Goal: Navigation & Orientation: Find specific page/section

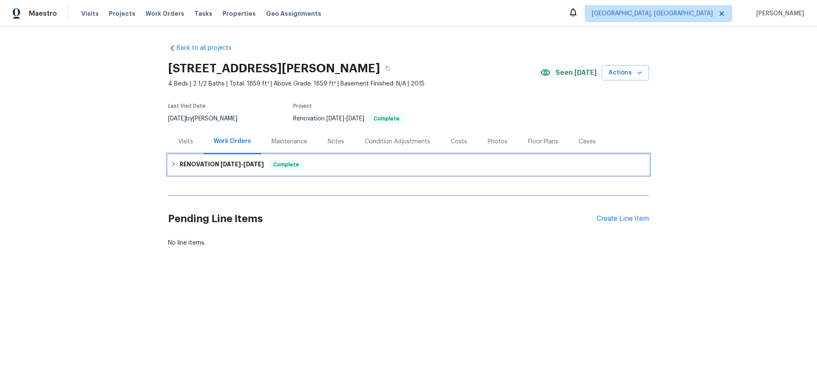
click at [181, 162] on h6 "RENOVATION 8/21/25 - 8/29/25" at bounding box center [222, 165] width 84 height 10
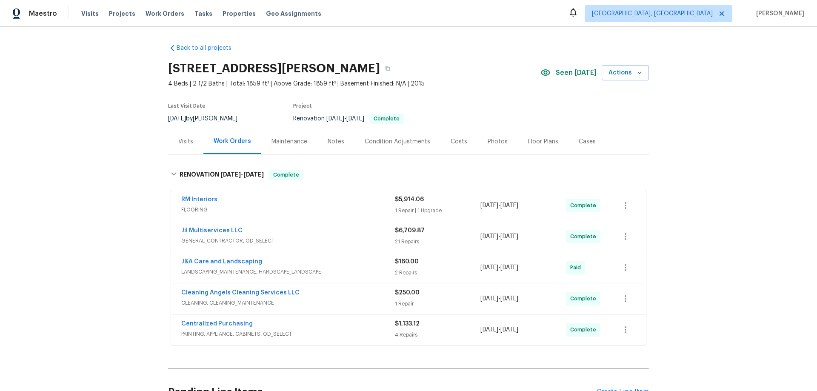
click at [111, 187] on div "Back to all projects 310 Trimble Dr, Elon, NC 27244 4 Beds | 2 1/2 Baths | Tota…" at bounding box center [408, 209] width 817 height 364
click at [101, 193] on div "Back to all projects 310 Trimble Dr, Elon, NC 27244 4 Beds | 2 1/2 Baths | Tota…" at bounding box center [408, 209] width 817 height 364
click at [104, 135] on div "Back to all projects 310 Trimble Dr, Elon, NC 27244 4 Beds | 2 1/2 Baths | Tota…" at bounding box center [408, 209] width 817 height 364
click at [106, 146] on div "Back to all projects 310 Trimble Dr, Elon, NC 27244 4 Beds | 2 1/2 Baths | Tota…" at bounding box center [408, 209] width 817 height 364
click at [106, 165] on div "Back to all projects 310 Trimble Dr, Elon, NC 27244 4 Beds | 2 1/2 Baths | Tota…" at bounding box center [408, 209] width 817 height 364
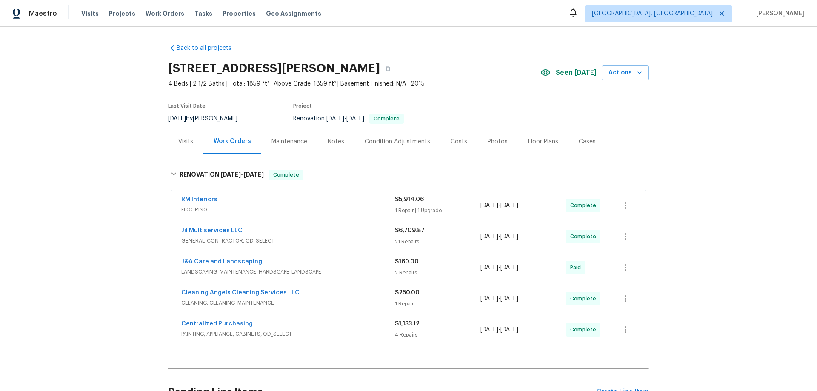
click at [129, 239] on div "Back to all projects 310 Trimble Dr, Elon, NC 27244 4 Beds | 2 1/2 Baths | Tota…" at bounding box center [408, 209] width 817 height 364
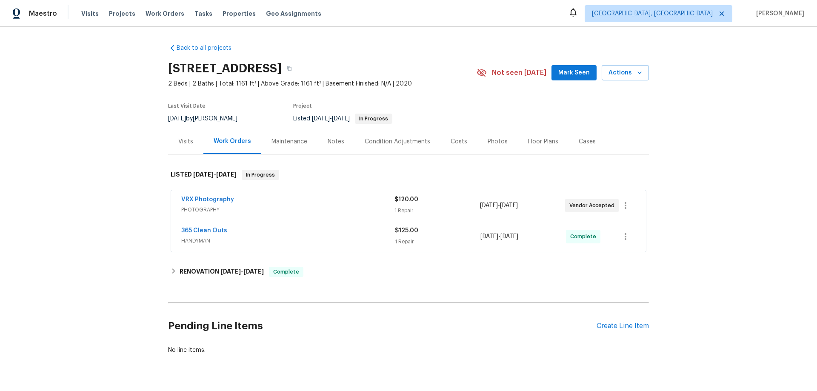
click at [190, 148] on div "Visits" at bounding box center [185, 141] width 35 height 25
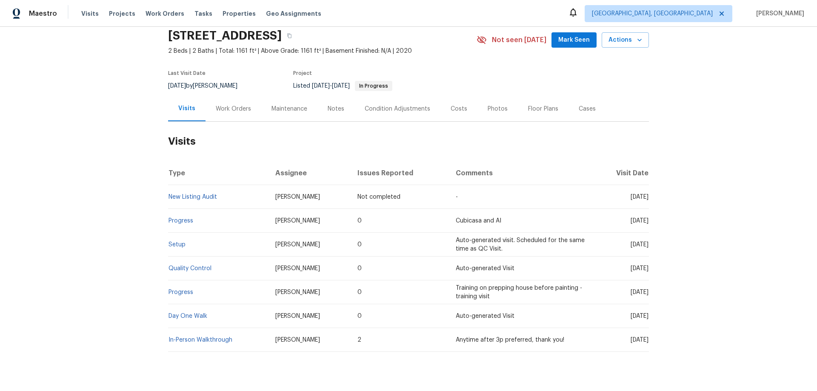
scroll to position [58, 0]
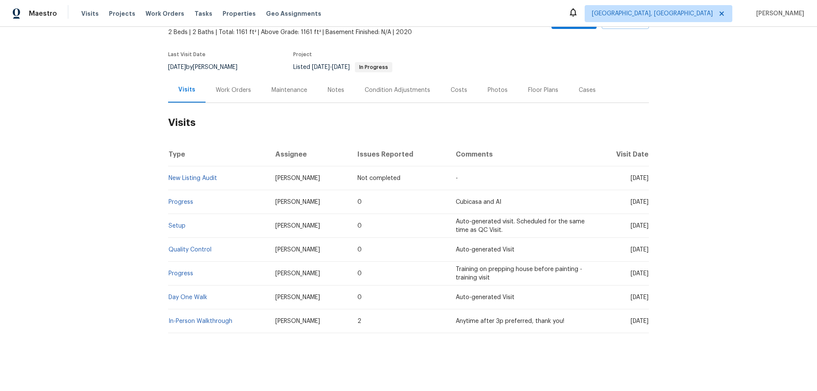
drag, startPoint x: 173, startPoint y: 223, endPoint x: 134, endPoint y: 214, distance: 40.5
click at [120, 210] on div "Back to all projects 6458 Secret Grove Ave, Las Vegas, NV 89130 2 Beds | 2 Bath…" at bounding box center [408, 209] width 817 height 364
click at [228, 86] on div "Work Orders" at bounding box center [233, 90] width 35 height 9
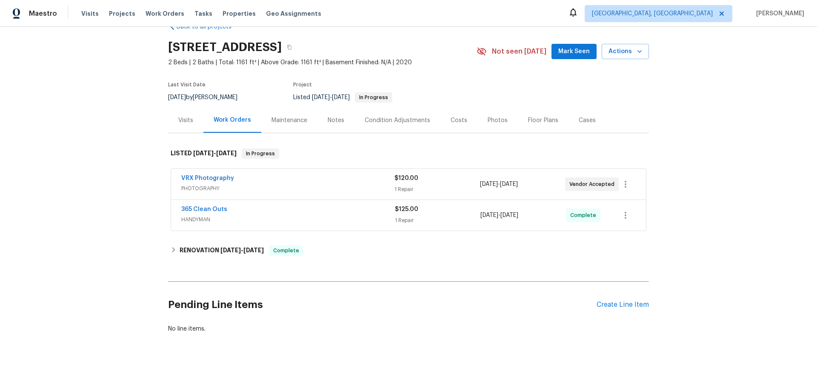
scroll to position [28, 0]
drag, startPoint x: 188, startPoint y: 252, endPoint x: 197, endPoint y: 255, distance: 9.7
click at [186, 252] on div "RENOVATION 8/28/25 - 8/30/25 Complete" at bounding box center [408, 250] width 481 height 20
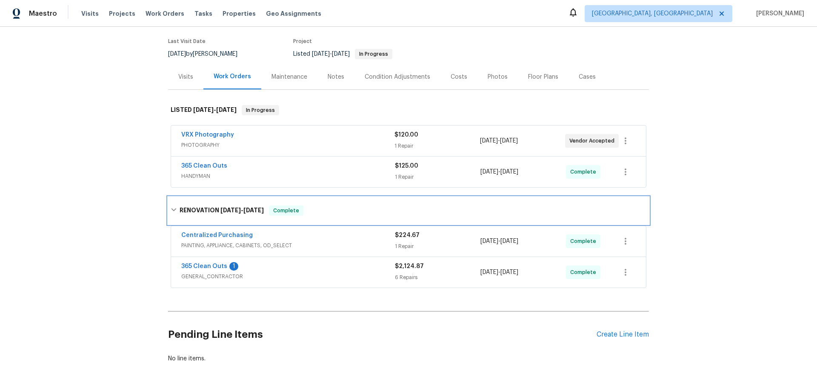
scroll to position [0, 0]
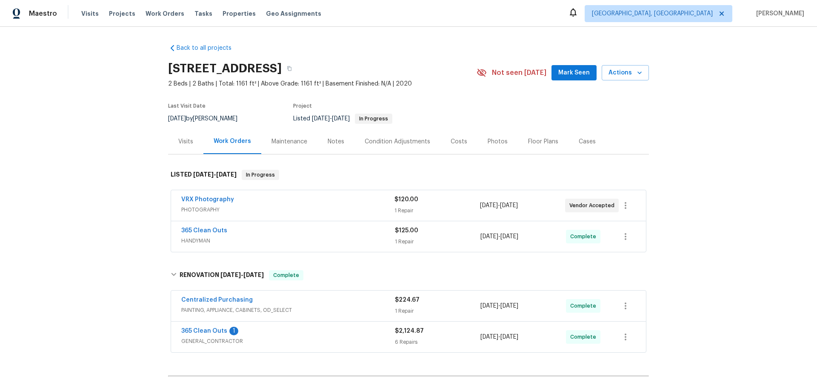
click at [142, 250] on div "Back to all projects 6458 Secret Grove Ave, Las Vegas, NV 89130 2 Beds | 2 Bath…" at bounding box center [408, 209] width 817 height 364
click at [118, 208] on div "Back to all projects 6458 Secret Grove Ave, Las Vegas, NV 89130 2 Beds | 2 Bath…" at bounding box center [408, 209] width 817 height 364
click at [120, 221] on div "Back to all projects 6458 Secret Grove Ave, Las Vegas, NV 89130 2 Beds | 2 Bath…" at bounding box center [408, 209] width 817 height 364
click at [103, 184] on div "Back to all projects 6458 Secret Grove Ave, Las Vegas, NV 89130 2 Beds | 2 Bath…" at bounding box center [408, 209] width 817 height 364
click at [163, 206] on div "Back to all projects 6458 Secret Grove Ave, Las Vegas, NV 89130 2 Beds | 2 Bath…" at bounding box center [408, 209] width 817 height 364
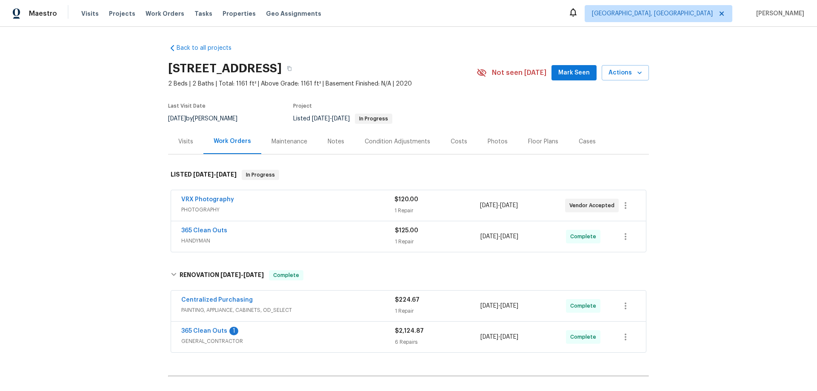
click at [145, 191] on div "Back to all projects 6458 Secret Grove Ave, Las Vegas, NV 89130 2 Beds | 2 Bath…" at bounding box center [408, 209] width 817 height 364
click at [116, 142] on div "Back to all projects 6458 Secret Grove Ave, Las Vegas, NV 89130 2 Beds | 2 Bath…" at bounding box center [408, 209] width 817 height 364
click at [137, 219] on div "Back to all projects 6458 Secret Grove Ave, Las Vegas, NV 89130 2 Beds | 2 Bath…" at bounding box center [408, 209] width 817 height 364
click at [74, 228] on div "Back to all projects 6458 Secret Grove Ave, Las Vegas, NV 89130 2 Beds | 2 Bath…" at bounding box center [408, 209] width 817 height 364
click at [121, 163] on div "Back to all projects 6458 Secret Grove Ave, Las Vegas, NV 89130 2 Beds | 2 Bath…" at bounding box center [408, 209] width 817 height 364
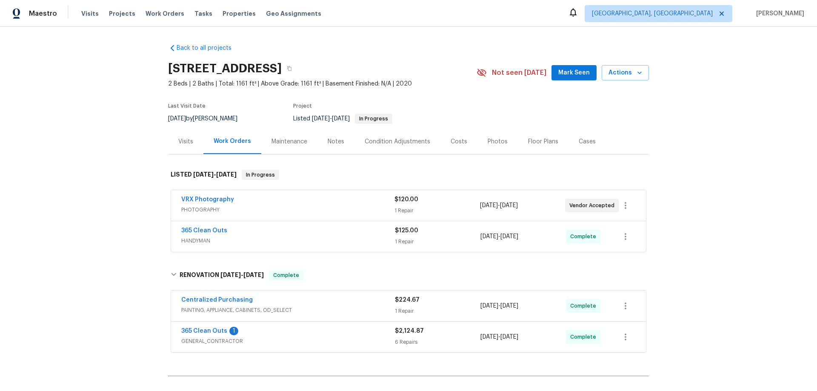
click at [133, 170] on div "Back to all projects 6458 Secret Grove Ave, Las Vegas, NV 89130 2 Beds | 2 Bath…" at bounding box center [408, 209] width 817 height 364
click at [106, 161] on div "Back to all projects 6458 Secret Grove Ave, Las Vegas, NV 89130 2 Beds | 2 Bath…" at bounding box center [408, 209] width 817 height 364
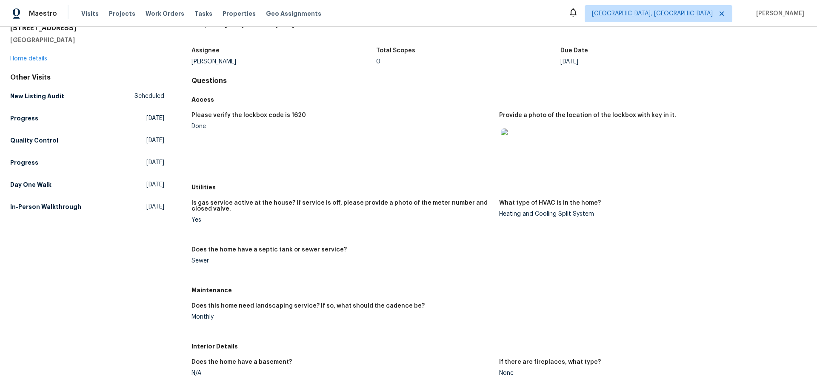
scroll to position [85, 0]
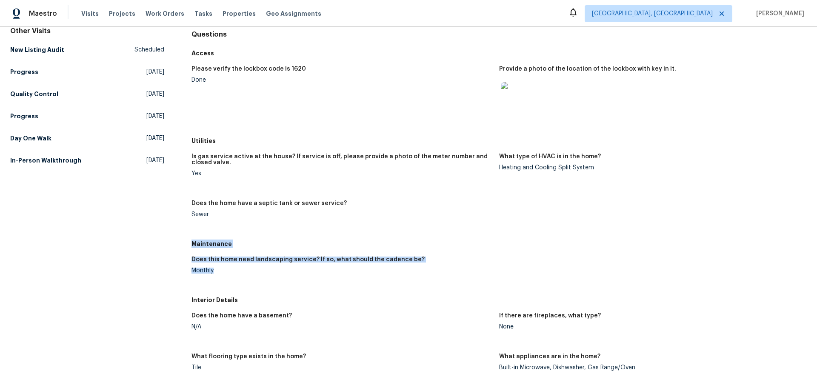
drag, startPoint x: 192, startPoint y: 244, endPoint x: 229, endPoint y: 272, distance: 46.8
click at [229, 272] on div "Maintenance Does this home need landscaping service? If so, what should the cad…" at bounding box center [498, 264] width 615 height 56
drag, startPoint x: 188, startPoint y: 245, endPoint x: 228, endPoint y: 282, distance: 54.5
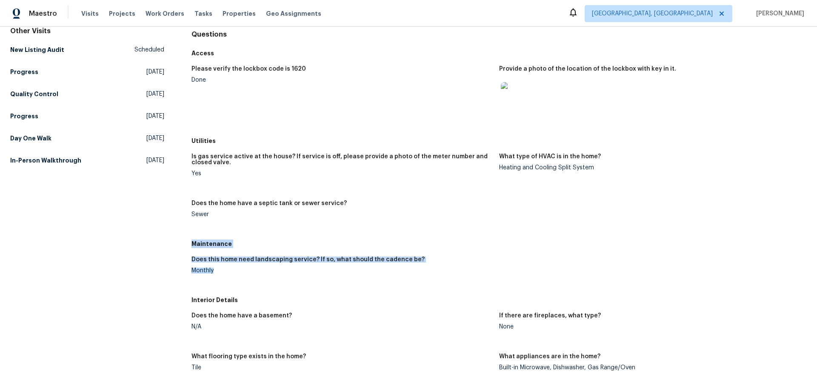
click at [216, 273] on figure "Does this home need landscaping service? If so, what should the cadence be? Mon…" at bounding box center [345, 272] width 308 height 31
click at [220, 248] on h5 "Maintenance" at bounding box center [498, 244] width 615 height 9
click at [194, 243] on h5 "Maintenance" at bounding box center [498, 244] width 615 height 9
drag, startPoint x: 191, startPoint y: 244, endPoint x: 222, endPoint y: 289, distance: 55.1
click at [222, 289] on div "Maintenance Does this home need landscaping service? If so, what should the cad…" at bounding box center [498, 264] width 615 height 56
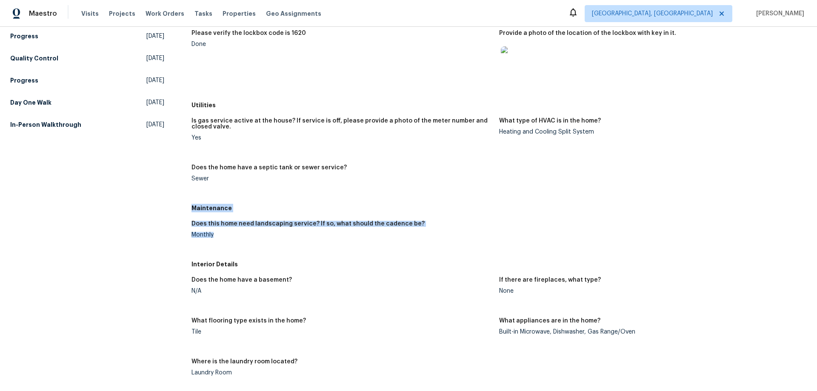
scroll to position [128, 0]
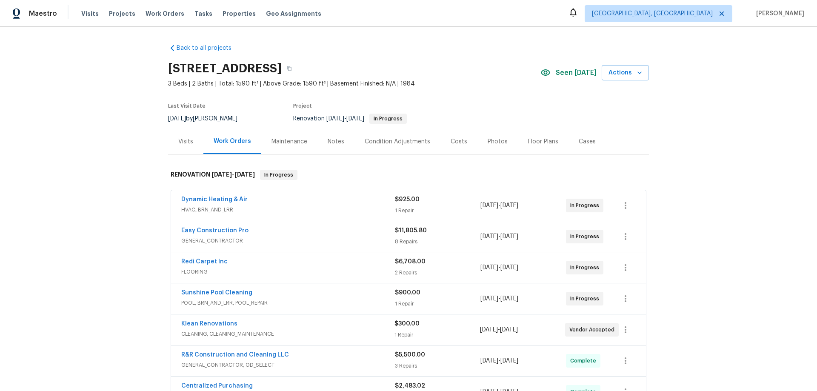
click at [116, 193] on div "Back to all projects 2315 Hidden Lake St, Kissimmee, FL 34741 3 Beds | 2 Baths …" at bounding box center [408, 209] width 817 height 364
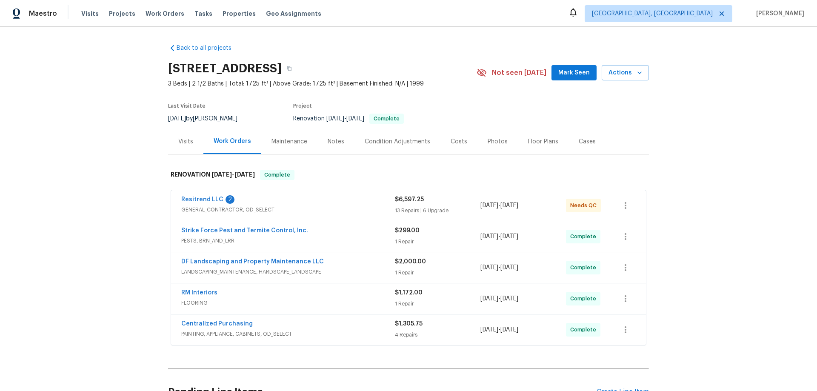
click at [186, 132] on div "Visits" at bounding box center [185, 141] width 35 height 25
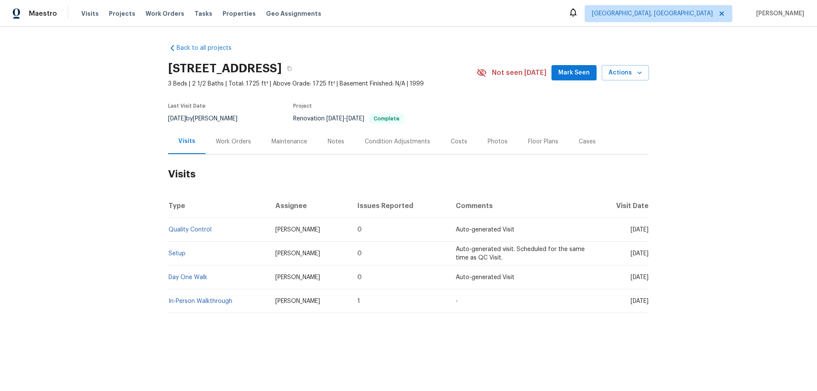
drag, startPoint x: 176, startPoint y: 257, endPoint x: 143, endPoint y: 252, distance: 32.7
click at [129, 247] on div "Back to all projects [STREET_ADDRESS] 3 Beds | 2 1/2 Baths | Total: 1725 ft² | …" at bounding box center [408, 199] width 817 height 344
click at [227, 123] on div "[DATE] by [PERSON_NAME]" at bounding box center [208, 119] width 80 height 10
click at [224, 143] on div "Work Orders" at bounding box center [233, 141] width 35 height 9
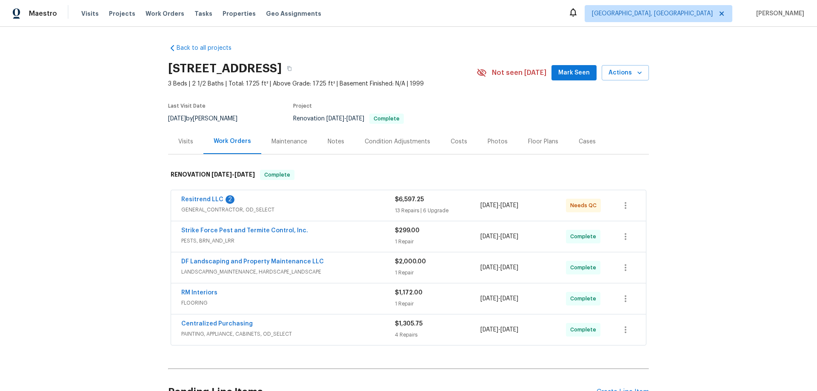
click at [132, 202] on div "Back to all projects [STREET_ADDRESS] 3 Beds | 2 1/2 Baths | Total: 1725 ft² | …" at bounding box center [408, 209] width 817 height 364
click at [120, 159] on div "Back to all projects [STREET_ADDRESS] 3 Beds | 2 1/2 Baths | Total: 1725 ft² | …" at bounding box center [408, 209] width 817 height 364
click at [122, 186] on div "Back to all projects [STREET_ADDRESS] 3 Beds | 2 1/2 Baths | Total: 1725 ft² | …" at bounding box center [408, 209] width 817 height 364
click at [124, 231] on div "Back to all projects [STREET_ADDRESS] 3 Beds | 2 1/2 Baths | Total: 1725 ft² | …" at bounding box center [408, 209] width 817 height 364
click at [80, 250] on div "Back to all projects [STREET_ADDRESS] 3 Beds | 2 1/2 Baths | Total: 1725 ft² | …" at bounding box center [408, 209] width 817 height 364
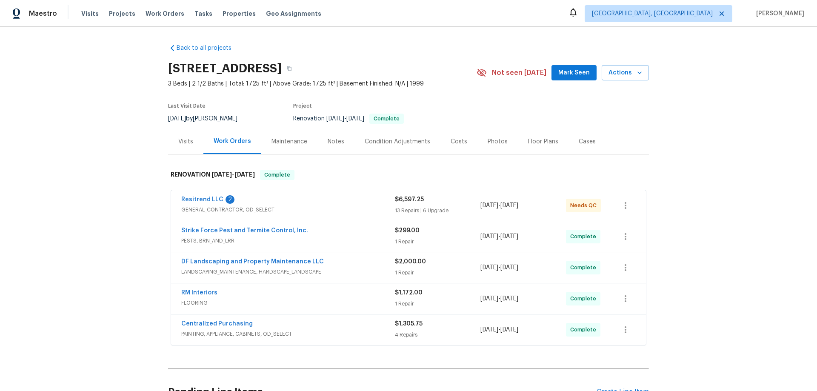
click at [110, 210] on div "Back to all projects [STREET_ADDRESS] 3 Beds | 2 1/2 Baths | Total: 1725 ft² | …" at bounding box center [408, 209] width 817 height 364
click at [116, 148] on div "Back to all projects [STREET_ADDRESS] 3 Beds | 2 1/2 Baths | Total: 1725 ft² | …" at bounding box center [408, 209] width 817 height 364
click at [67, 231] on div "Back to all projects [STREET_ADDRESS] 3 Beds | 2 1/2 Baths | Total: 1725 ft² | …" at bounding box center [408, 209] width 817 height 364
click at [101, 132] on div "Back to all projects [STREET_ADDRESS] 3 Beds | 2 1/2 Baths | Total: 1725 ft² | …" at bounding box center [408, 209] width 817 height 364
click at [84, 182] on div "Back to all projects 10933 W Vista Ave, Glendale, AZ 85307 3 Beds | 2 1/2 Baths…" at bounding box center [408, 209] width 817 height 364
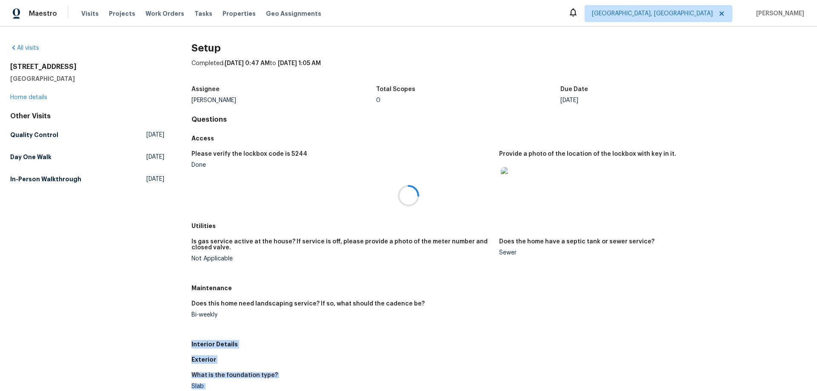
drag, startPoint x: 190, startPoint y: 286, endPoint x: 217, endPoint y: 313, distance: 37.6
click at [204, 329] on figure "Does this home need landscaping service? If so, what should the cadence be? Bi-…" at bounding box center [345, 316] width 308 height 31
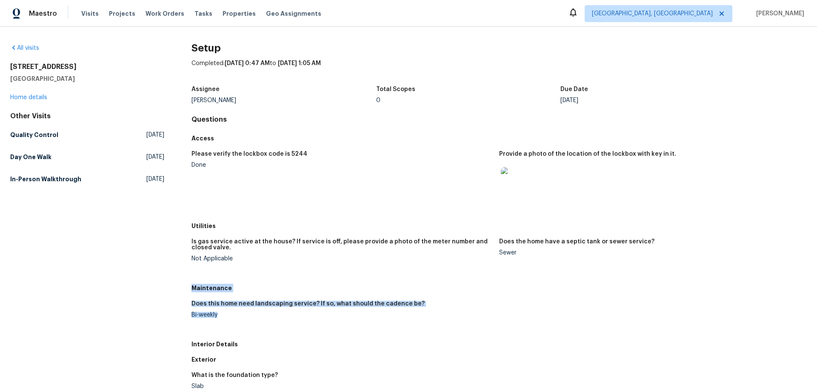
drag, startPoint x: 192, startPoint y: 289, endPoint x: 237, endPoint y: 321, distance: 55.3
click at [234, 317] on div "Maintenance Does this home need landscaping service? If so, what should the cad…" at bounding box center [498, 308] width 615 height 56
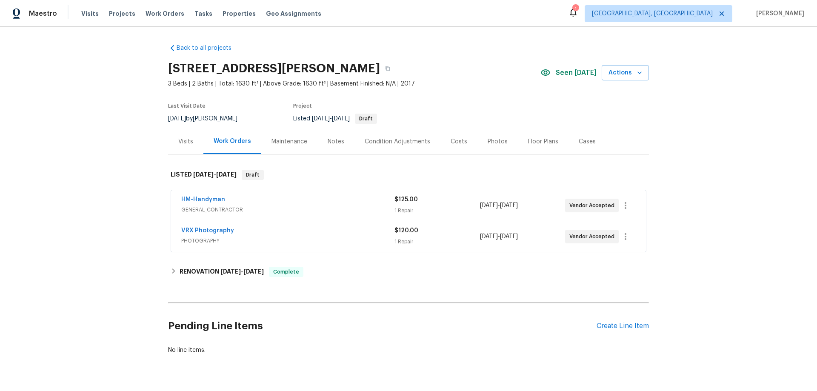
click at [185, 150] on div "Visits" at bounding box center [185, 141] width 35 height 25
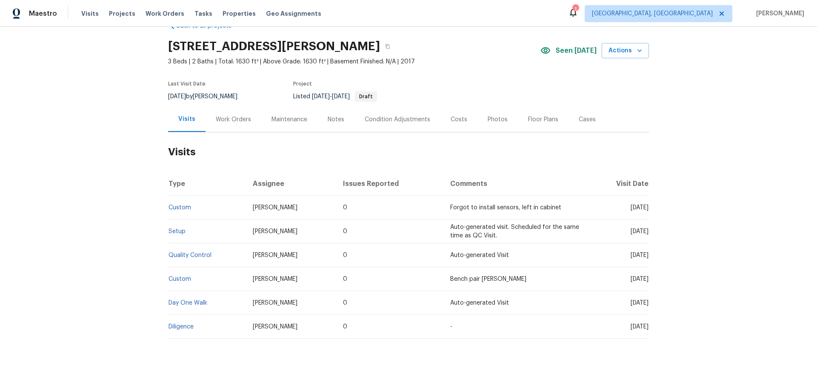
scroll to position [34, 0]
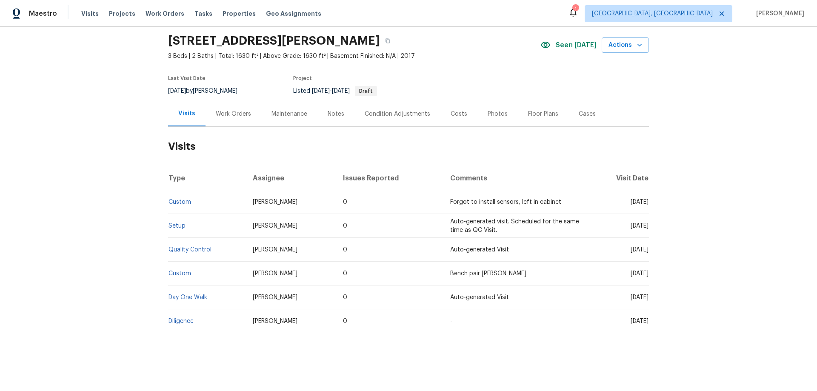
click at [225, 110] on div "Work Orders" at bounding box center [233, 114] width 35 height 9
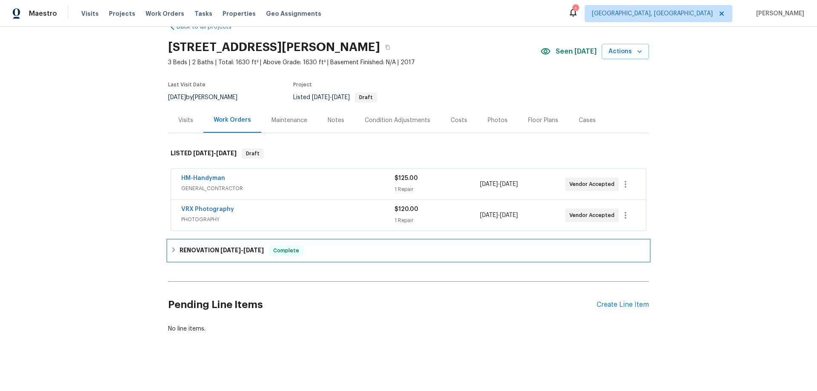
drag, startPoint x: 188, startPoint y: 244, endPoint x: 183, endPoint y: 246, distance: 6.3
click at [187, 246] on h6 "RENOVATION [DATE] - [DATE]" at bounding box center [222, 251] width 84 height 10
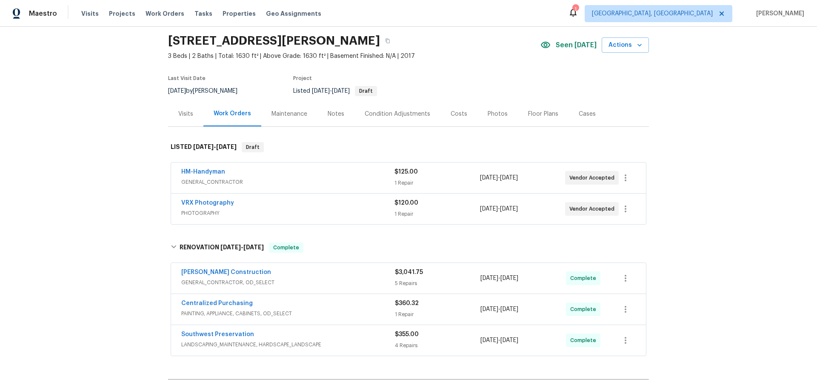
click at [109, 210] on div "Back to all projects 1623 N Beverly, Mesa, AZ 85201 3 Beds | 2 Baths | Total: 1…" at bounding box center [408, 209] width 817 height 364
click at [113, 208] on div "Back to all projects 1623 N Beverly, Mesa, AZ 85201 3 Beds | 2 Baths | Total: 1…" at bounding box center [408, 209] width 817 height 364
click at [69, 161] on div "Back to all projects 1623 N Beverly, Mesa, AZ 85201 3 Beds | 2 Baths | Total: 1…" at bounding box center [408, 209] width 817 height 364
click at [85, 112] on div "Back to all projects 1623 N Beverly, Mesa, AZ 85201 3 Beds | 2 Baths | Total: 1…" at bounding box center [408, 209] width 817 height 364
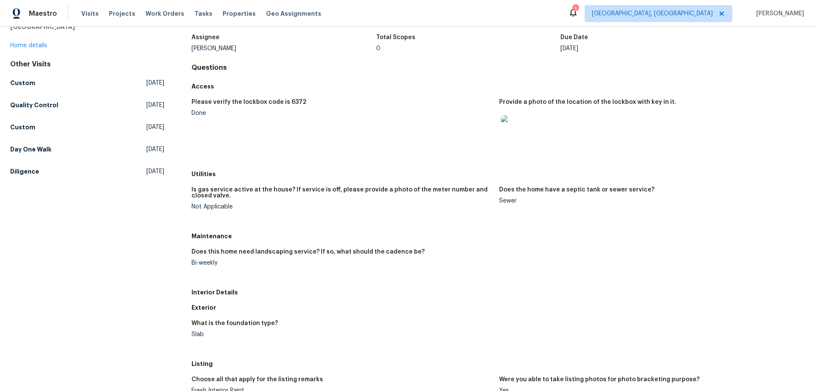
scroll to position [128, 0]
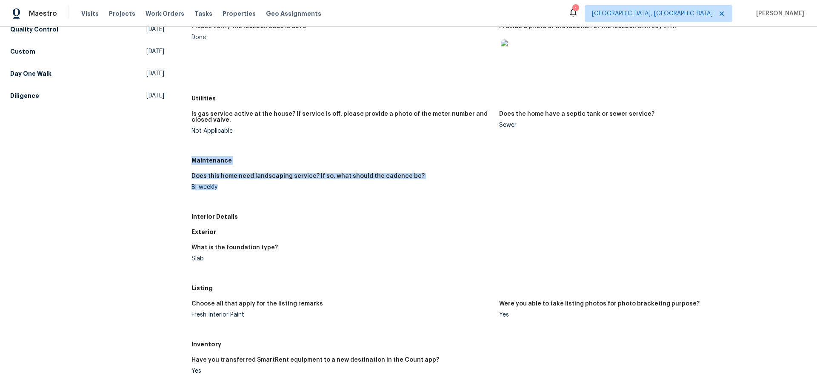
drag, startPoint x: 189, startPoint y: 163, endPoint x: 219, endPoint y: 197, distance: 45.3
click at [219, 197] on div "All visits [STREET_ADDRESS][PERSON_NAME] Home details Other Visits Custom [DATE…" at bounding box center [408, 257] width 797 height 682
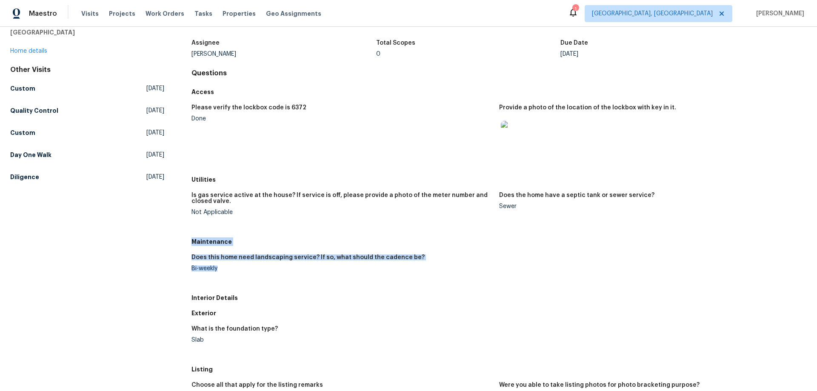
scroll to position [43, 0]
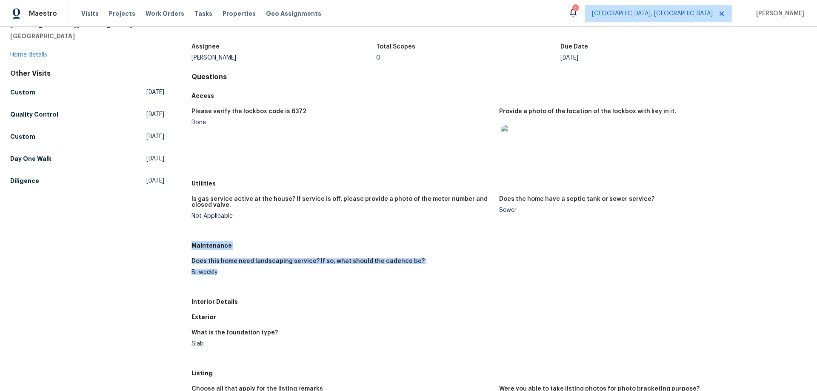
click at [224, 266] on div "Does this home need landscaping service? If so, what should the cadence be?" at bounding box center [341, 263] width 301 height 11
click at [226, 269] on div "Does this home need landscaping service? If so, what should the cadence be?" at bounding box center [341, 263] width 301 height 11
drag, startPoint x: 191, startPoint y: 247, endPoint x: 228, endPoint y: 275, distance: 46.2
click at [228, 275] on div "Maintenance Does this home need landscaping service? If so, what should the cad…" at bounding box center [498, 266] width 615 height 56
click at [266, 281] on figure "Does this home need landscaping service? If so, what should the cadence be? Bi-…" at bounding box center [345, 273] width 308 height 31
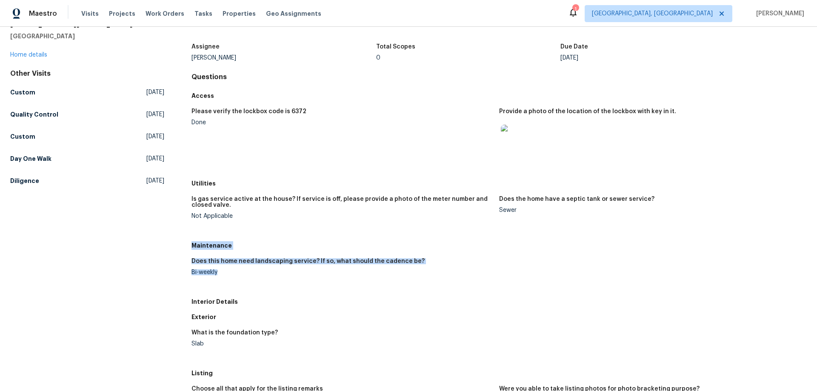
drag, startPoint x: 189, startPoint y: 246, endPoint x: 227, endPoint y: 287, distance: 56.3
click at [227, 287] on div "All visits 1623 N Beverly Mesa, AZ 85201 Home details Other Visits Custom Wed, …" at bounding box center [408, 342] width 797 height 682
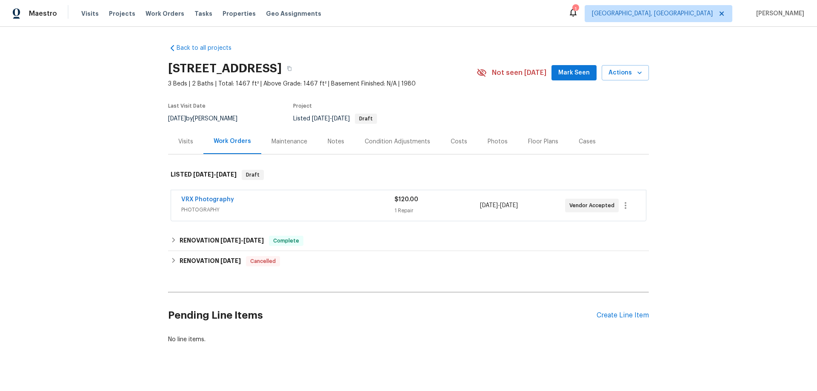
click at [186, 140] on div "Visits" at bounding box center [185, 141] width 15 height 9
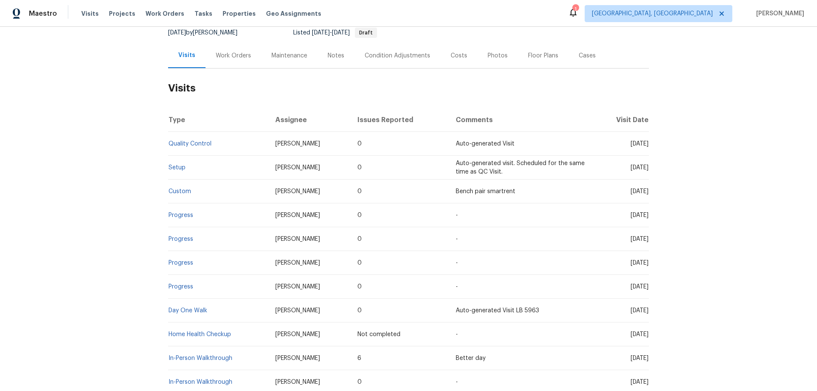
scroll to position [128, 0]
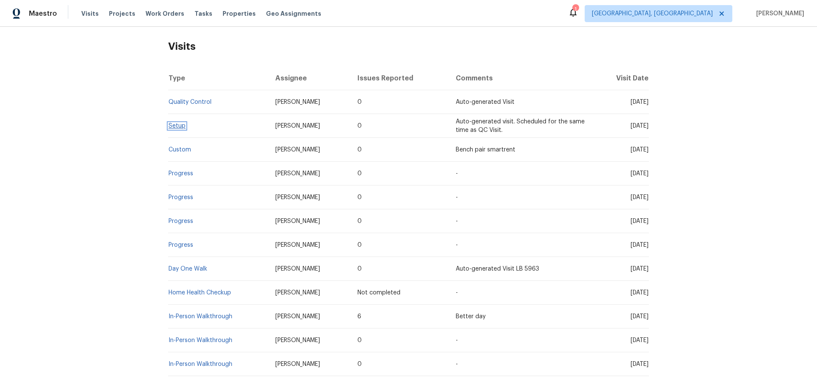
drag, startPoint x: 172, startPoint y: 126, endPoint x: 178, endPoint y: 128, distance: 6.2
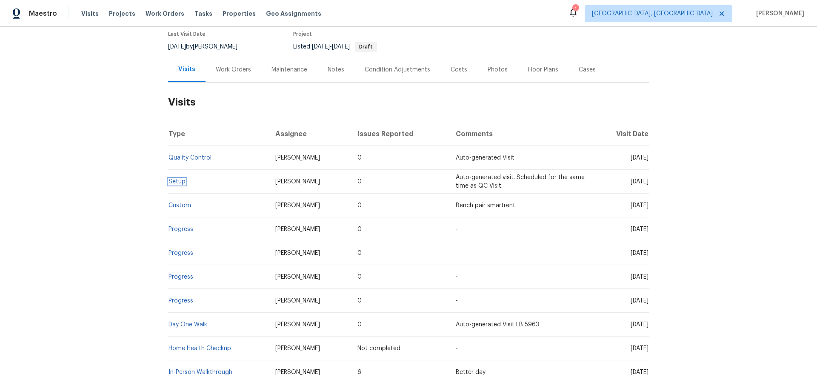
scroll to position [0, 0]
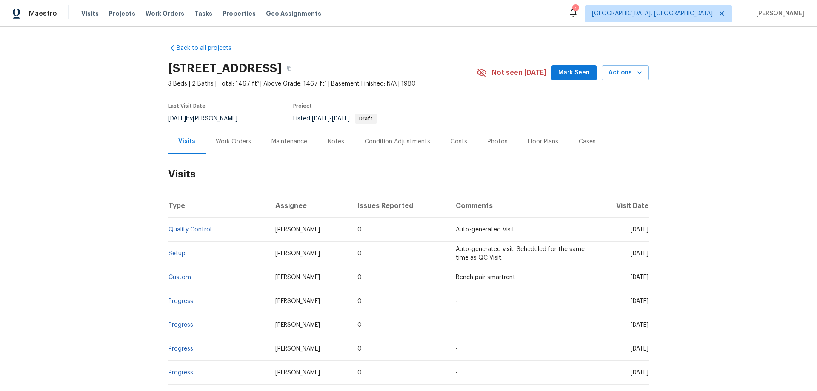
drag, startPoint x: 222, startPoint y: 132, endPoint x: 219, endPoint y: 160, distance: 28.3
click at [222, 132] on div "Work Orders" at bounding box center [234, 141] width 56 height 25
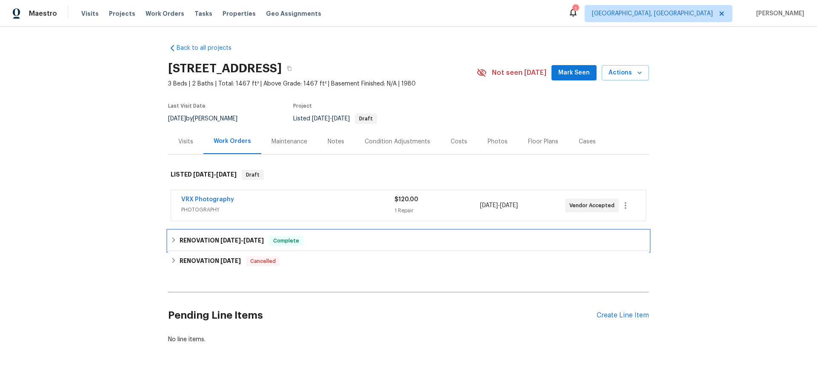
click at [180, 240] on h6 "RENOVATION 8/19/25 - 9/2/25" at bounding box center [222, 241] width 84 height 10
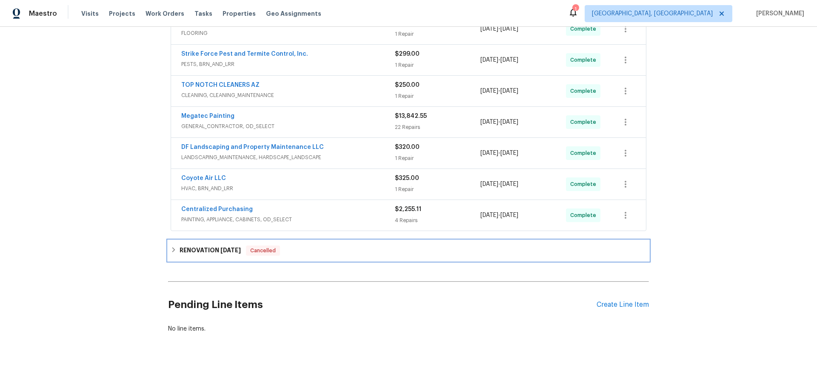
click at [180, 240] on div "RENOVATION 7/15/24 Cancelled" at bounding box center [408, 250] width 481 height 20
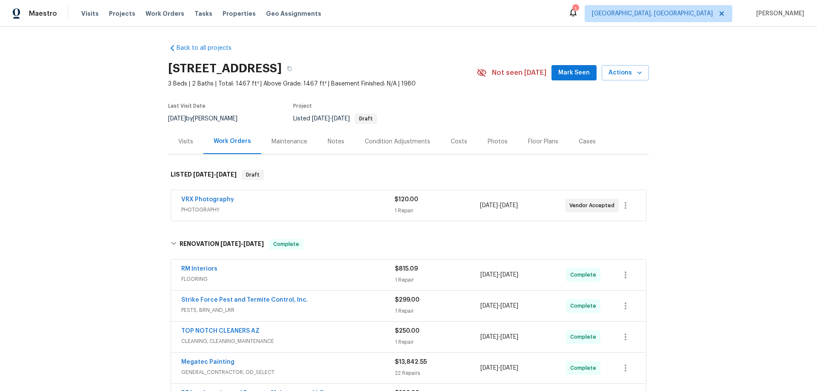
click at [128, 175] on div "Back to all projects 8920 W Monterey Way, Phoenix, AZ 85037 3 Beds | 2 Baths | …" at bounding box center [408, 209] width 817 height 364
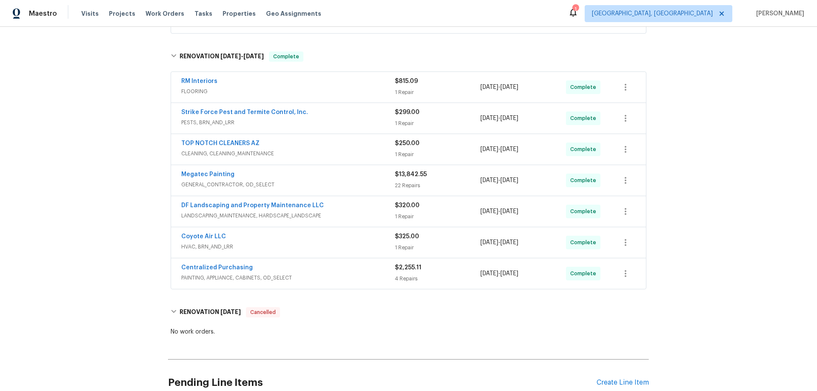
click at [135, 177] on div "Back to all projects 8920 W Monterey Way, Phoenix, AZ 85037 3 Beds | 2 Baths | …" at bounding box center [408, 209] width 817 height 364
click at [123, 143] on div "Back to all projects 8920 W Monterey Way, Phoenix, AZ 85037 3 Beds | 2 Baths | …" at bounding box center [408, 209] width 817 height 364
click at [80, 229] on div "Back to all projects 8920 W Monterey Way, Phoenix, AZ 85037 3 Beds | 2 Baths | …" at bounding box center [408, 209] width 817 height 364
click at [112, 159] on div "Back to all projects 8920 W Monterey Way, Phoenix, AZ 85037 3 Beds | 2 Baths | …" at bounding box center [408, 209] width 817 height 364
click at [117, 169] on div "Back to all projects 8920 W Monterey Way, Phoenix, AZ 85037 3 Beds | 2 Baths | …" at bounding box center [408, 209] width 817 height 364
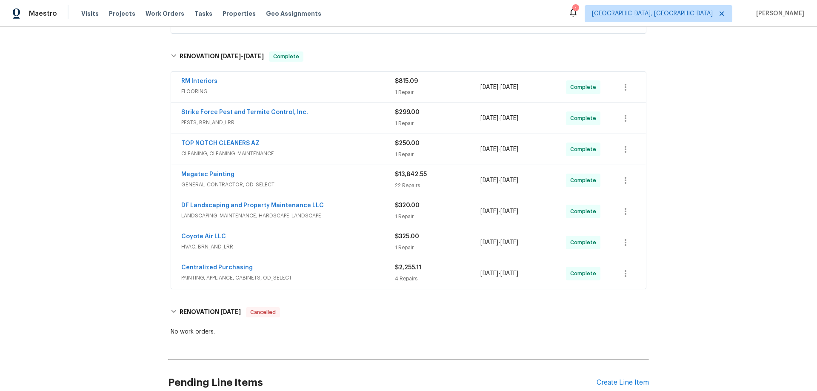
click at [73, 195] on div "Back to all projects 8920 W Monterey Way, Phoenix, AZ 85037 3 Beds | 2 Baths | …" at bounding box center [408, 209] width 817 height 364
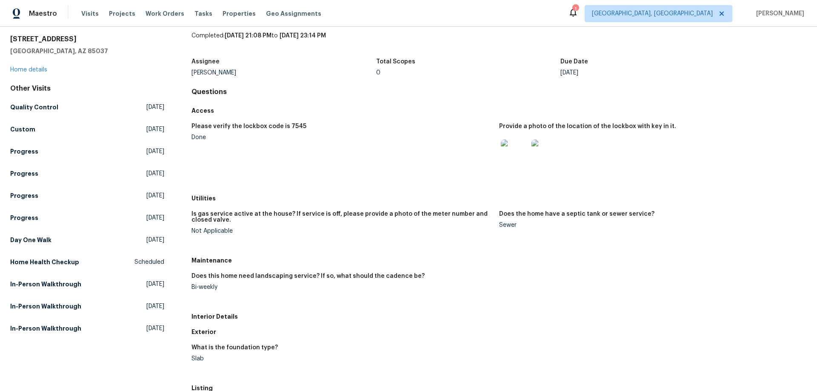
scroll to position [43, 0]
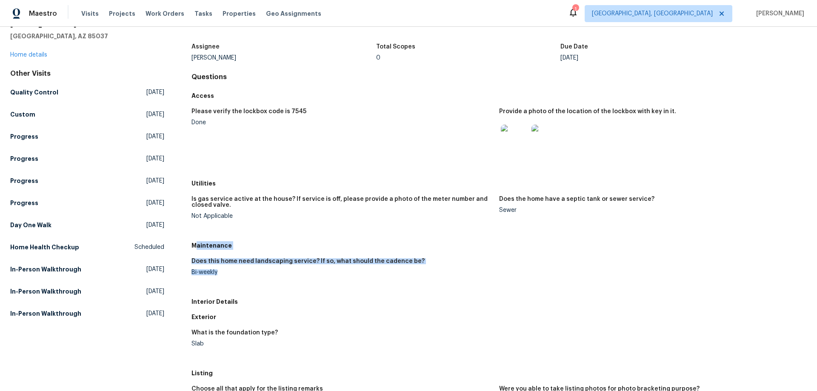
drag, startPoint x: 193, startPoint y: 246, endPoint x: 230, endPoint y: 275, distance: 47.5
click at [230, 275] on div "Maintenance Does this home need landscaping service? If so, what should the cad…" at bounding box center [498, 266] width 615 height 56
drag, startPoint x: 248, startPoint y: 277, endPoint x: 243, endPoint y: 275, distance: 6.3
click at [249, 277] on figure "Does this home need landscaping service? If so, what should the cadence be? Bi-…" at bounding box center [345, 273] width 308 height 31
click at [193, 247] on h5 "Maintenance" at bounding box center [498, 245] width 615 height 9
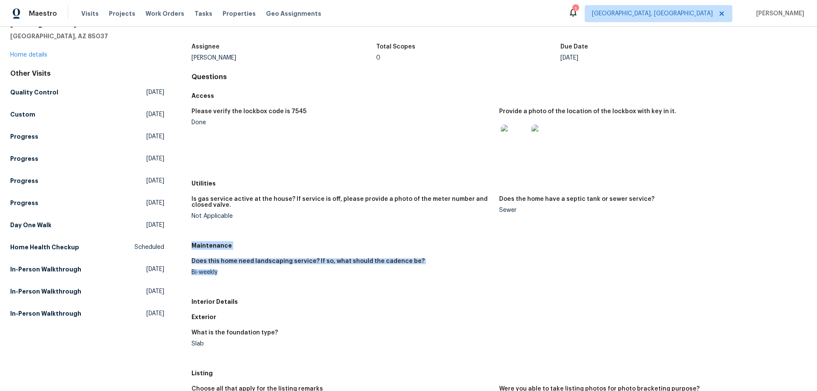
drag, startPoint x: 190, startPoint y: 245, endPoint x: 236, endPoint y: 281, distance: 58.5
click at [236, 281] on div "Maintenance Does this home need landscaping service? If so, what should the cad…" at bounding box center [498, 266] width 615 height 56
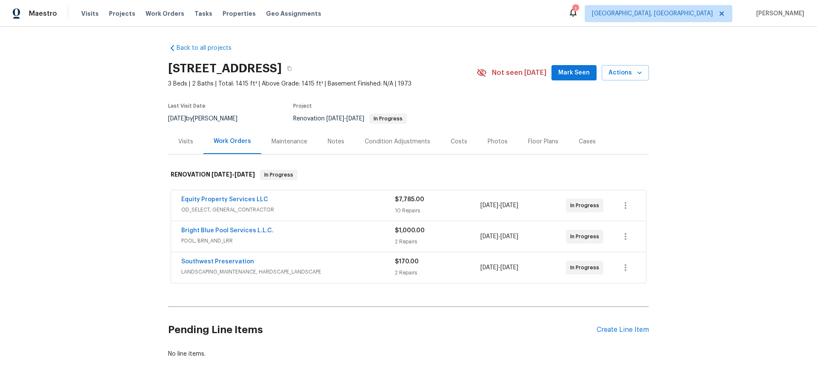
click at [81, 175] on div "Back to all projects [STREET_ADDRESS] 3 Beds | 2 Baths | Total: 1415 ft² | Abov…" at bounding box center [408, 209] width 817 height 364
click at [91, 169] on div "Back to all projects [STREET_ADDRESS] 3 Beds | 2 Baths | Total: 1415 ft² | Abov…" at bounding box center [408, 209] width 817 height 364
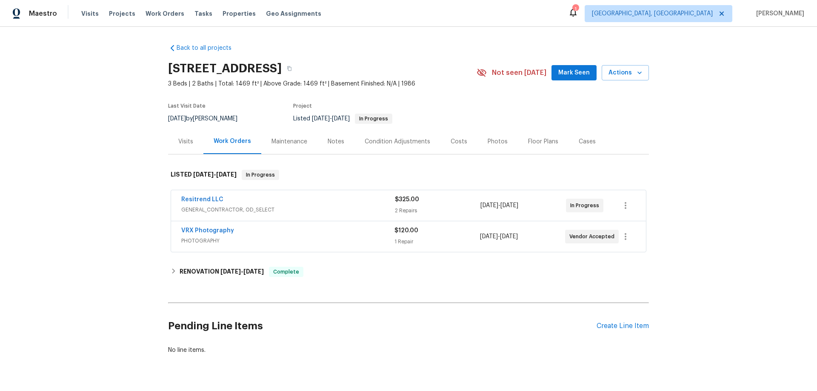
click at [178, 148] on div "Visits" at bounding box center [185, 141] width 35 height 25
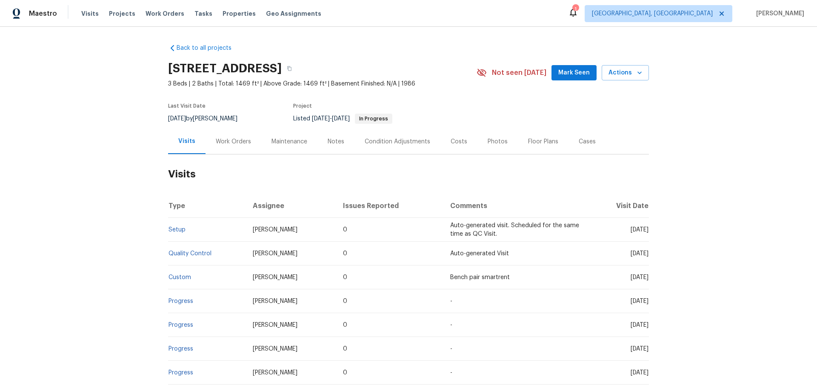
scroll to position [106, 0]
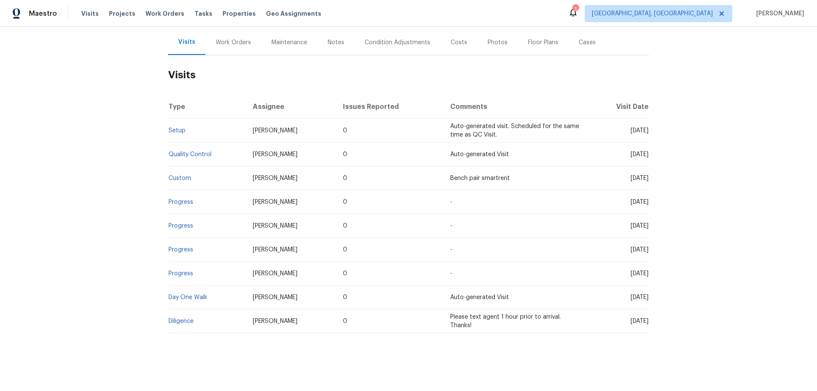
drag, startPoint x: 175, startPoint y: 128, endPoint x: 149, endPoint y: 125, distance: 26.5
click at [139, 122] on div "Back to all projects 6547 N 73rd Dr, Glendale, AZ 85303 3 Beds | 2 Baths | Tota…" at bounding box center [408, 209] width 817 height 364
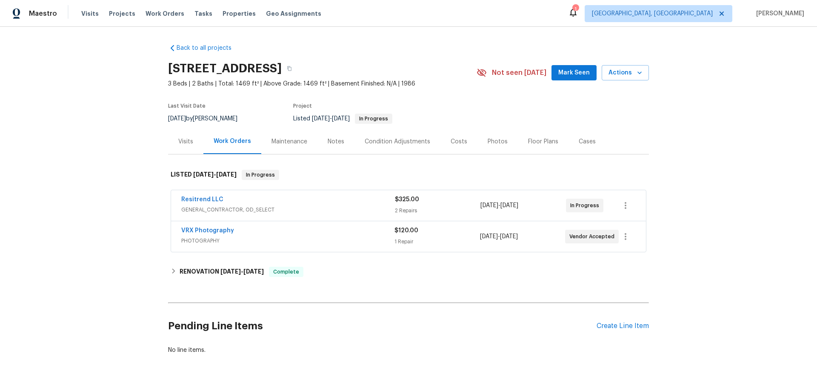
click at [188, 139] on div "Visits" at bounding box center [185, 141] width 15 height 9
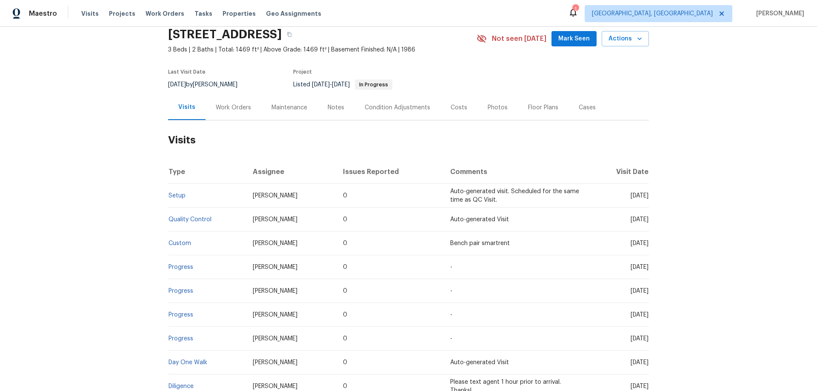
scroll to position [106, 0]
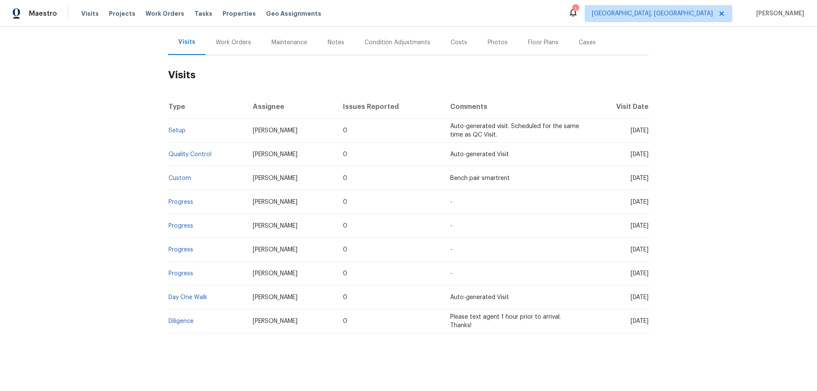
drag, startPoint x: 225, startPoint y: 36, endPoint x: 234, endPoint y: 58, distance: 23.7
click at [225, 38] on div "Work Orders" at bounding box center [233, 42] width 35 height 9
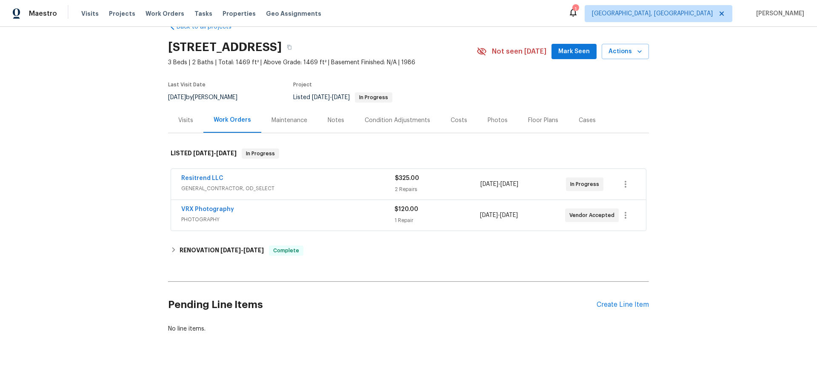
scroll to position [28, 0]
drag, startPoint x: 195, startPoint y: 237, endPoint x: 246, endPoint y: 264, distance: 58.0
click at [195, 240] on div "RENOVATION 8/19/25 - 8/29/25 Complete" at bounding box center [408, 250] width 481 height 20
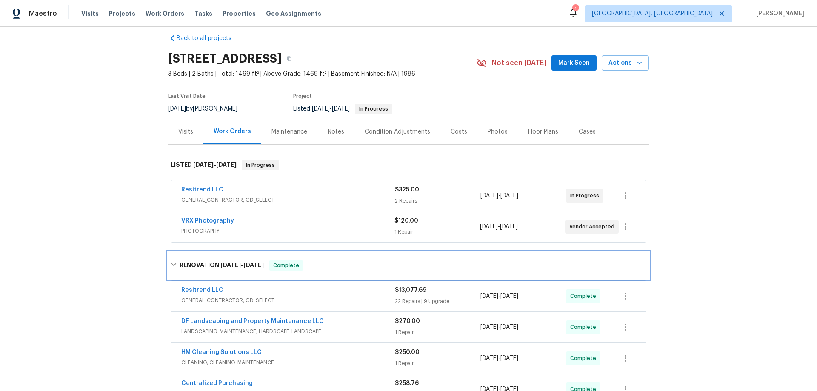
scroll to position [0, 0]
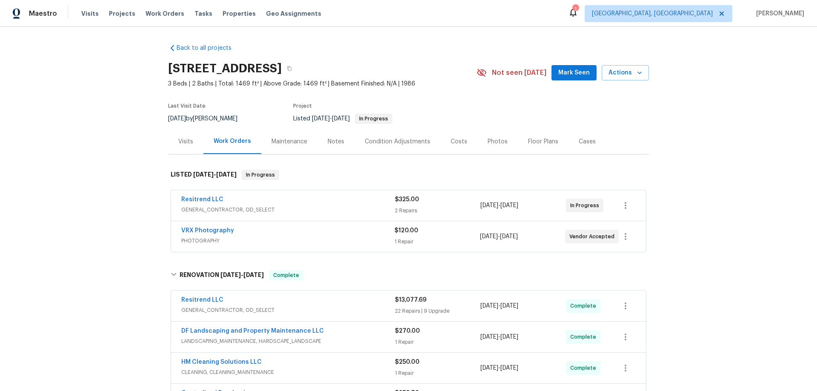
click at [127, 183] on div "Back to all projects 6547 N 73rd Dr, Glendale, AZ 85303 3 Beds | 2 Baths | Tota…" at bounding box center [408, 209] width 817 height 364
click at [134, 179] on div "Back to all projects 6547 N 73rd Dr, Glendale, AZ 85303 3 Beds | 2 Baths | Tota…" at bounding box center [408, 209] width 817 height 364
click at [132, 239] on div "Back to all projects 6547 N 73rd Dr, Glendale, AZ 85303 3 Beds | 2 Baths | Tota…" at bounding box center [408, 209] width 817 height 364
click at [65, 208] on div "Back to all projects 6547 N 73rd Dr, Glendale, AZ 85303 3 Beds | 2 Baths | Tota…" at bounding box center [408, 209] width 817 height 364
click at [126, 168] on div "Back to all projects 6547 N 73rd Dr, Glendale, AZ 85303 3 Beds | 2 Baths | Tota…" at bounding box center [408, 209] width 817 height 364
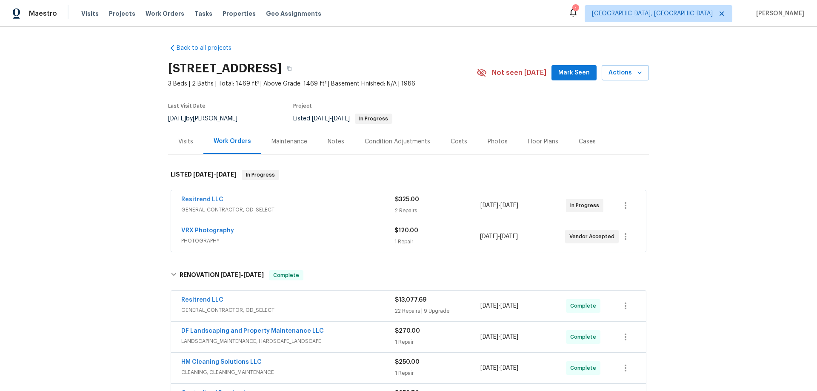
click at [122, 227] on div "Back to all projects 6547 N 73rd Dr, Glendale, AZ 85303 3 Beds | 2 Baths | Tota…" at bounding box center [408, 209] width 817 height 364
click at [114, 156] on div "Back to all projects 6547 N 73rd Dr, Glendale, AZ 85303 3 Beds | 2 Baths | Tota…" at bounding box center [408, 209] width 817 height 364
click at [96, 185] on div "Back to all projects 6547 N 73rd Dr, Glendale, AZ 85303 3 Beds | 2 Baths | Tota…" at bounding box center [408, 209] width 817 height 364
click at [143, 87] on div "Back to all projects 6547 N 73rd Dr, Glendale, AZ 85303 3 Beds | 2 Baths | Tota…" at bounding box center [408, 209] width 817 height 364
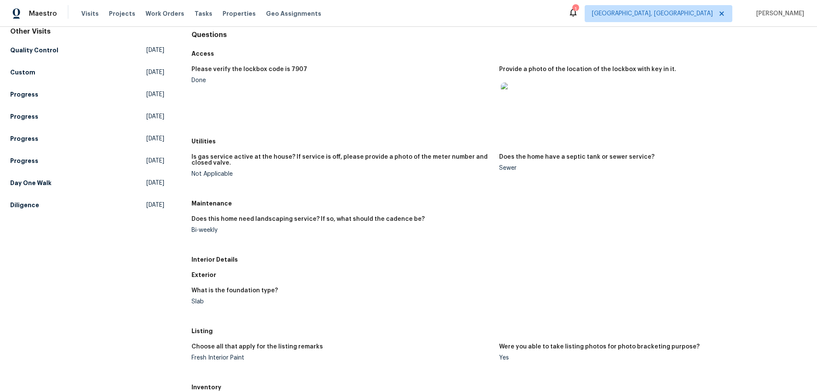
scroll to position [170, 0]
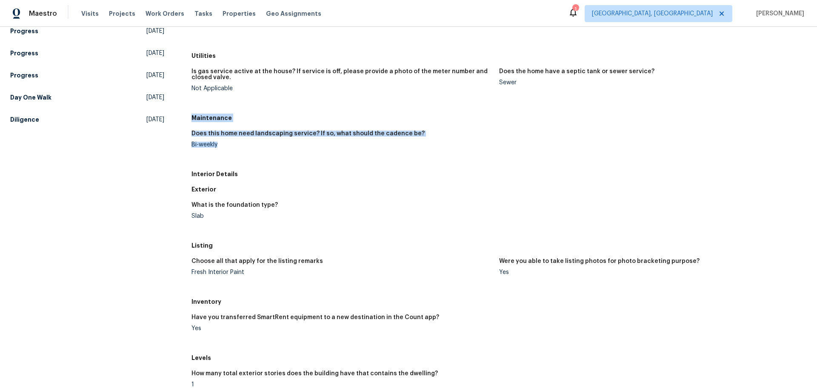
drag, startPoint x: 191, startPoint y: 117, endPoint x: 228, endPoint y: 154, distance: 51.8
click at [228, 154] on div "Maintenance Does this home need landscaping service? If so, what should the cad…" at bounding box center [498, 138] width 615 height 56
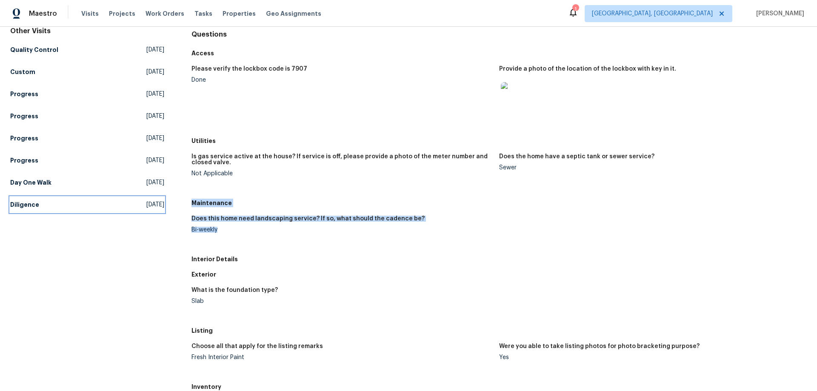
drag, startPoint x: 104, startPoint y: 203, endPoint x: 109, endPoint y: 203, distance: 5.1
click at [104, 203] on link "Diligence [DATE]" at bounding box center [87, 204] width 154 height 15
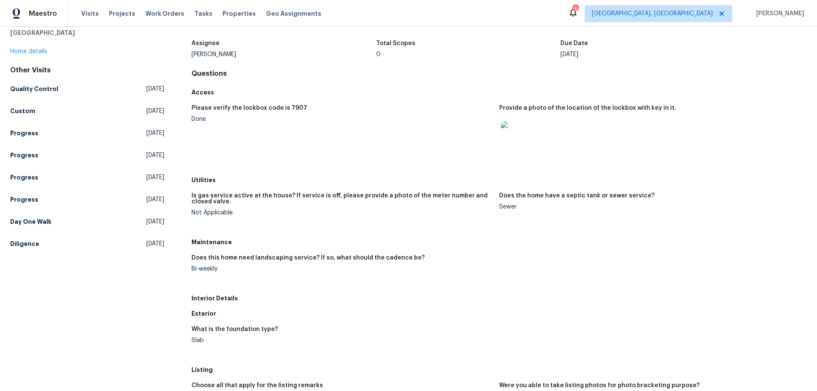
scroll to position [85, 0]
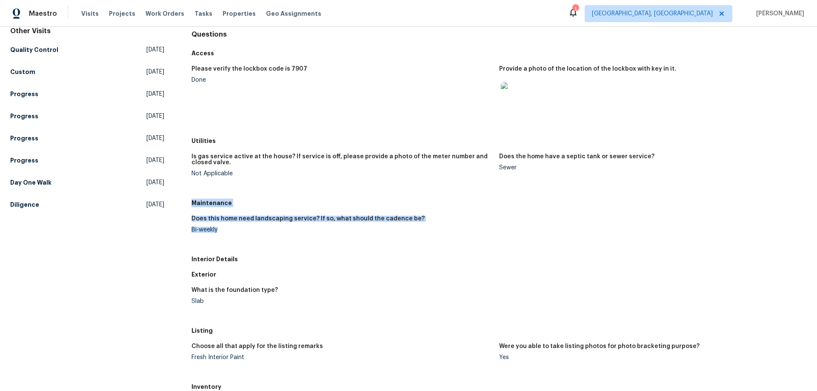
drag, startPoint x: 190, startPoint y: 203, endPoint x: 223, endPoint y: 237, distance: 47.8
click at [223, 237] on div "Maintenance Does this home need landscaping service? If so, what should the cad…" at bounding box center [498, 223] width 615 height 56
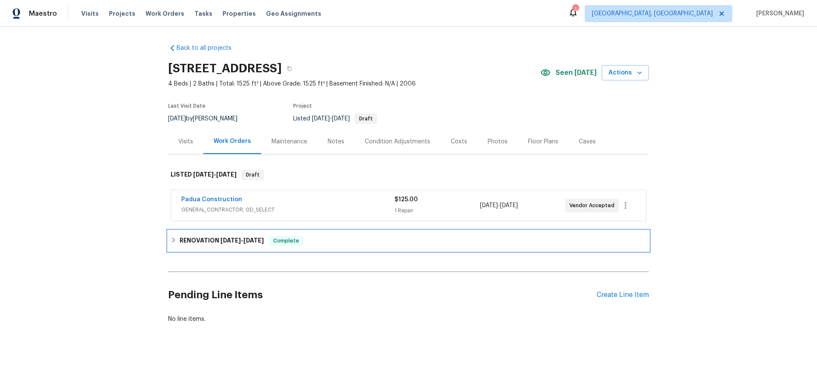
click at [189, 245] on h6 "RENOVATION 8/25/25 - 9/1/25" at bounding box center [222, 241] width 84 height 10
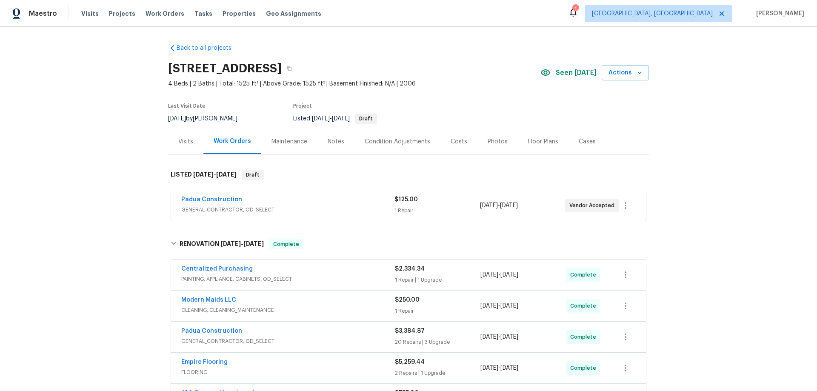
click at [81, 234] on div "Back to all projects 1508 Royal Springs St, Fayetteville, NC 28312 4 Beds | 2 B…" at bounding box center [408, 209] width 817 height 364
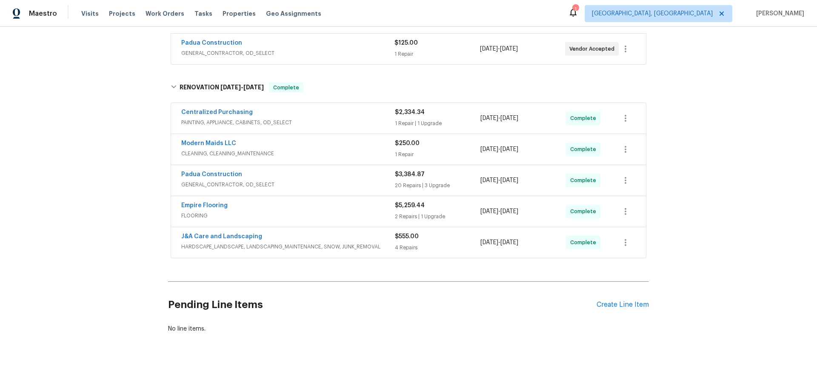
click at [59, 242] on div "Back to all projects 1508 Royal Springs St, Fayetteville, NC 28312 4 Beds | 2 B…" at bounding box center [408, 209] width 817 height 364
click at [103, 231] on div "Back to all projects 1508 Royal Springs St, Fayetteville, NC 28312 4 Beds | 2 B…" at bounding box center [408, 209] width 817 height 364
click at [60, 198] on div "Back to all projects 1508 Royal Springs St, Fayetteville, NC 28312 4 Beds | 2 B…" at bounding box center [408, 209] width 817 height 364
click at [82, 219] on div "Back to all projects 1508 Royal Springs St, Fayetteville, NC 28312 4 Beds | 2 B…" at bounding box center [408, 209] width 817 height 364
click at [89, 243] on div "Back to all projects 1508 Royal Springs St, Fayetteville, NC 28312 4 Beds | 2 B…" at bounding box center [408, 209] width 817 height 364
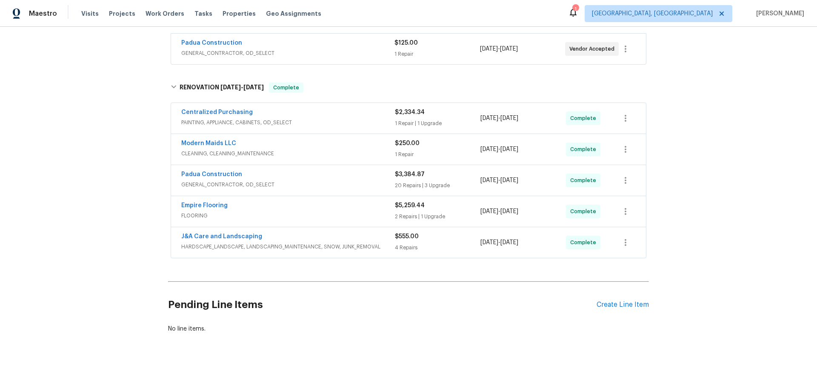
click at [111, 201] on div "Back to all projects 1508 Royal Springs St, Fayetteville, NC 28312 4 Beds | 2 B…" at bounding box center [408, 209] width 817 height 364
click at [117, 206] on div "Back to all projects 1508 Royal Springs St, Fayetteville, NC 28312 4 Beds | 2 B…" at bounding box center [408, 209] width 817 height 364
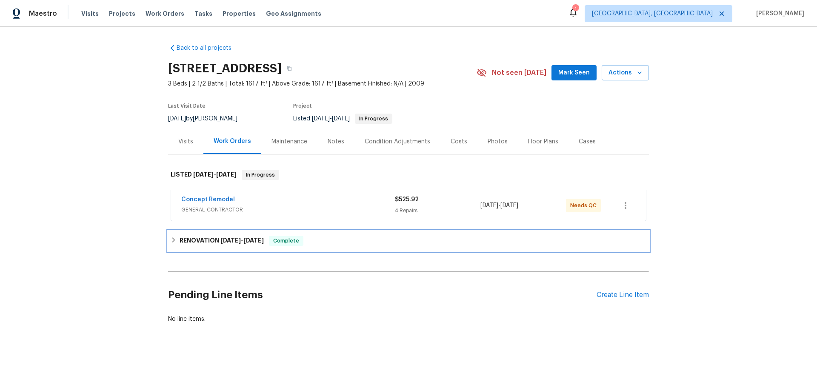
click at [200, 247] on div "RENOVATION 8/25/25 - 9/1/25 Complete" at bounding box center [408, 241] width 481 height 20
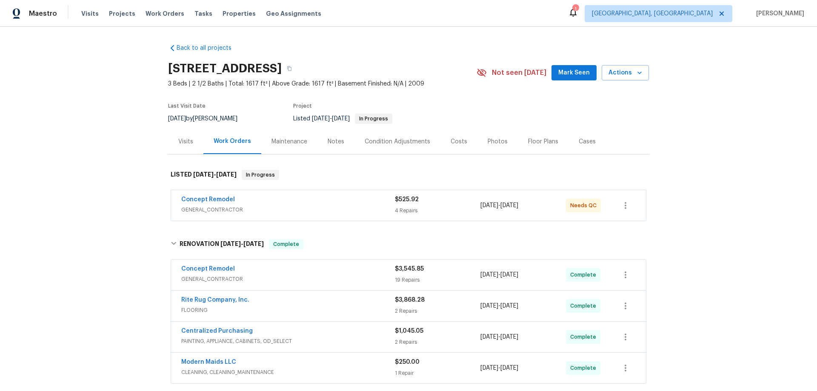
click at [94, 197] on div "Back to all projects 2220 Valley Edge Dr Unit 103, Raleigh, NC 27614 3 Beds | 2…" at bounding box center [408, 209] width 817 height 364
click at [73, 235] on div "Back to all projects 2220 Valley Edge Dr Unit 103, Raleigh, NC 27614 3 Beds | 2…" at bounding box center [408, 209] width 817 height 364
click at [103, 198] on div "Back to all projects 2220 Valley Edge Dr Unit 103, Raleigh, NC 27614 3 Beds | 2…" at bounding box center [408, 209] width 817 height 364
click at [94, 228] on div "Back to all projects 2220 Valley Edge Dr Unit 103, Raleigh, NC 27614 3 Beds | 2…" at bounding box center [408, 209] width 817 height 364
click at [99, 206] on div "Back to all projects 2220 Valley Edge Dr Unit 103, Raleigh, NC 27614 3 Beds | 2…" at bounding box center [408, 209] width 817 height 364
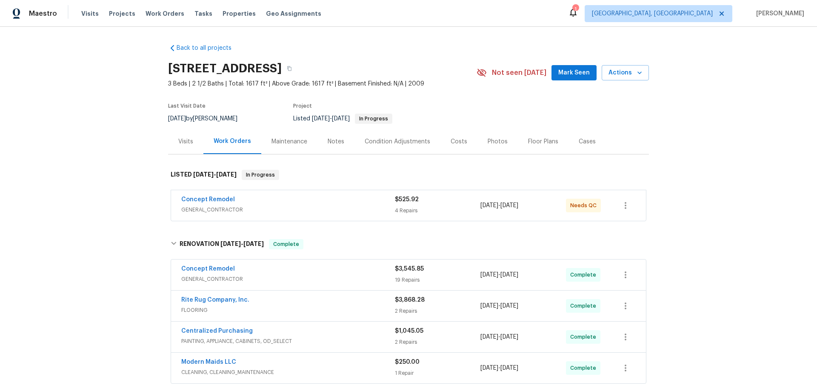
click at [117, 192] on div "Back to all projects 2220 Valley Edge Dr Unit 103, Raleigh, NC 27614 3 Beds | 2…" at bounding box center [408, 209] width 817 height 364
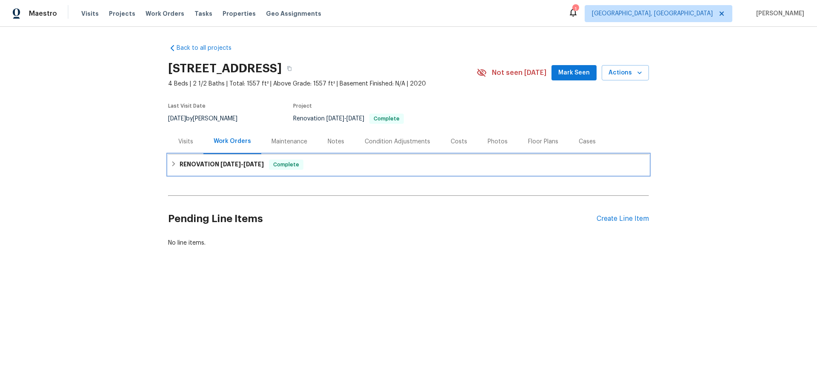
drag, startPoint x: 183, startPoint y: 167, endPoint x: 179, endPoint y: 176, distance: 9.6
click at [183, 167] on h6 "RENOVATION [DATE] - [DATE]" at bounding box center [222, 165] width 84 height 10
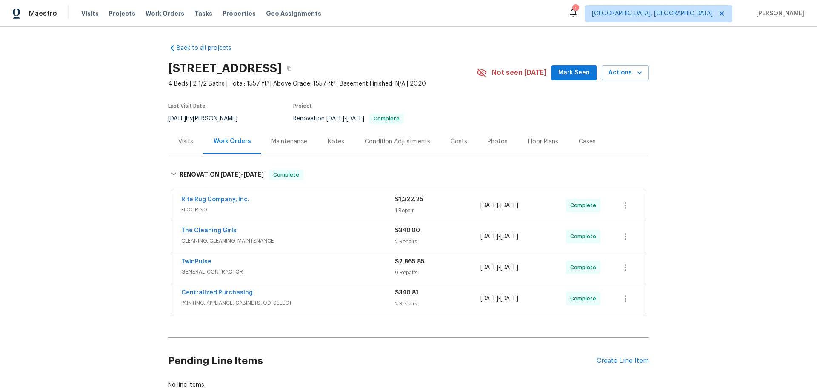
click at [154, 131] on div "Back to all projects [STREET_ADDRESS] 4 Beds | 2 1/2 Baths | Total: 1557 ft² | …" at bounding box center [408, 209] width 817 height 364
click at [119, 135] on div "Back to all projects [STREET_ADDRESS] 4 Beds | 2 1/2 Baths | Total: 1557 ft² | …" at bounding box center [408, 209] width 817 height 364
click at [93, 217] on div "Back to all projects [STREET_ADDRESS] 4 Beds | 2 1/2 Baths | Total: 1557 ft² | …" at bounding box center [408, 209] width 817 height 364
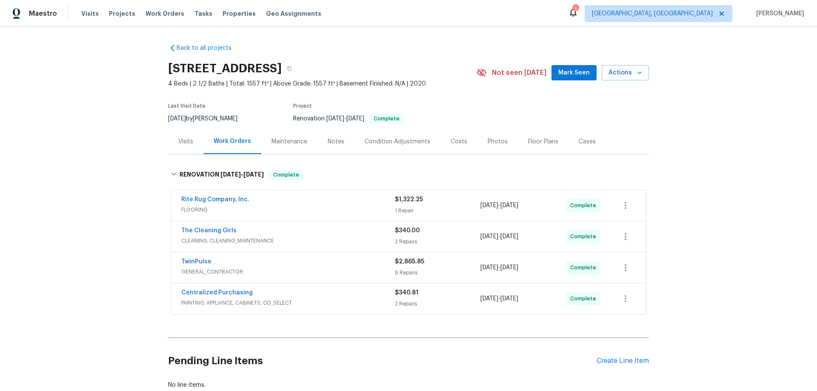
click at [112, 158] on div "Back to all projects [STREET_ADDRESS] 4 Beds | 2 1/2 Baths | Total: 1557 ft² | …" at bounding box center [408, 209] width 817 height 364
click at [102, 168] on div "Back to all projects [STREET_ADDRESS] 4 Beds | 2 1/2 Baths | Total: 1557 ft² | …" at bounding box center [408, 209] width 817 height 364
click at [107, 212] on div "Back to all projects [STREET_ADDRESS] 4 Beds | 2 1/2 Baths | Total: 1557 ft² | …" at bounding box center [408, 209] width 817 height 364
click at [99, 139] on div "Back to all projects 737 Lakemont Dr, Clayton, NC 27520 4 Beds | 2 1/2 Baths | …" at bounding box center [408, 209] width 817 height 364
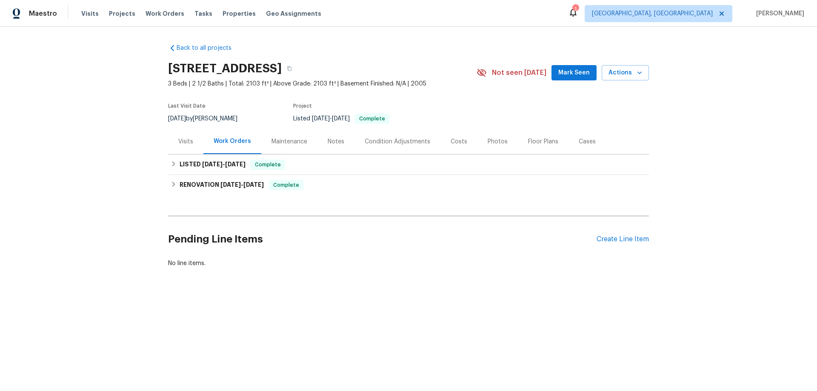
click at [178, 145] on div "Visits" at bounding box center [185, 141] width 15 height 9
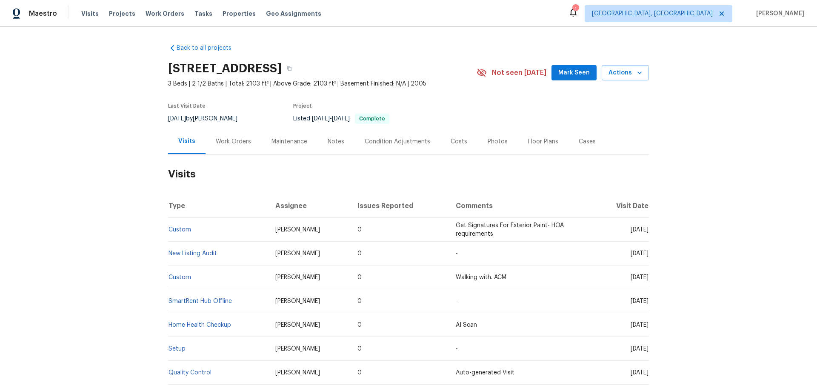
click at [221, 141] on div "Work Orders" at bounding box center [233, 141] width 35 height 9
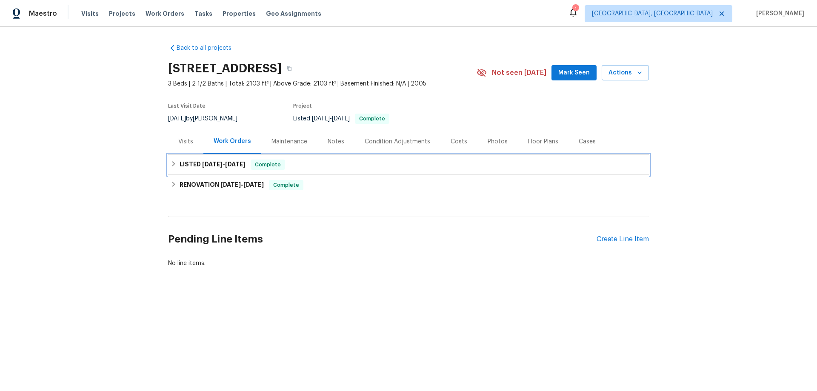
click at [220, 163] on span "8/26/25" at bounding box center [212, 164] width 20 height 6
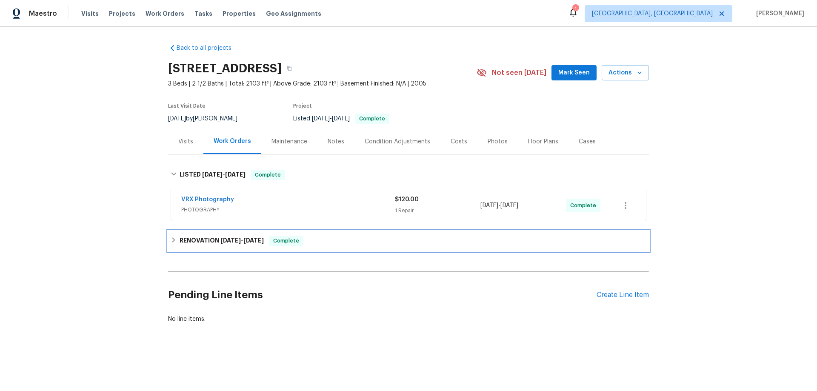
click at [220, 237] on h6 "RENOVATION 8/11/25 - 8/20/25" at bounding box center [222, 241] width 84 height 10
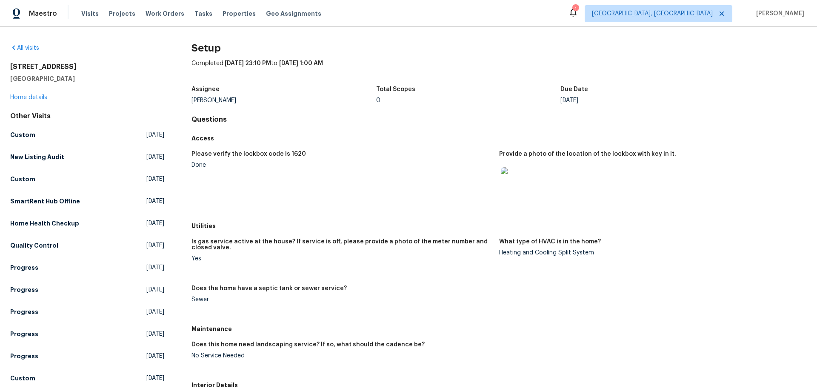
scroll to position [85, 0]
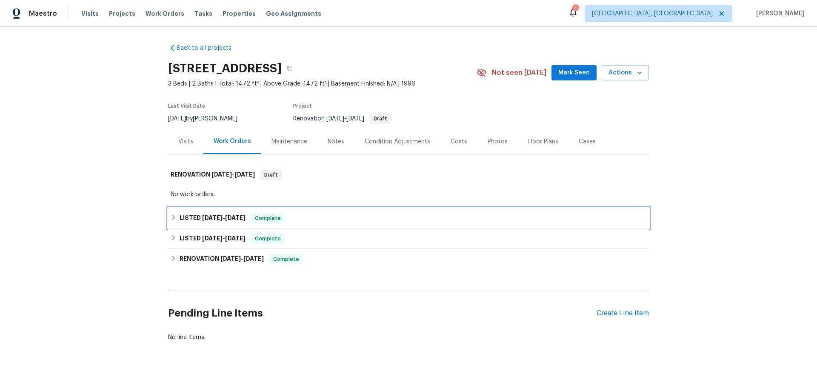
click at [198, 219] on h6 "LISTED [DATE] - [DATE]" at bounding box center [213, 218] width 66 height 10
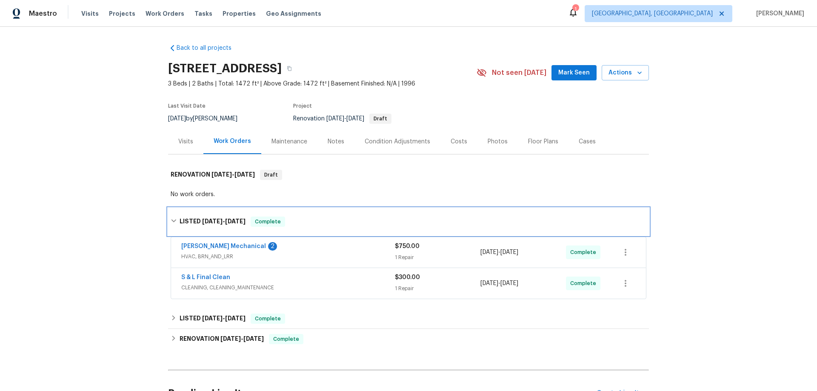
scroll to position [94, 0]
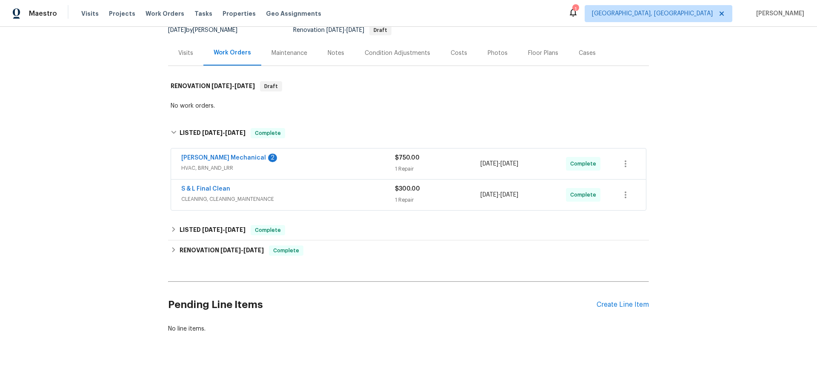
click at [226, 234] on div "Back to all projects [STREET_ADDRESS] 3 Beds | 2 Baths | Total: 1472 ft² | Abov…" at bounding box center [408, 144] width 481 height 391
drag, startPoint x: 174, startPoint y: 229, endPoint x: 184, endPoint y: 242, distance: 16.4
click at [174, 229] on div "LISTED 8/9/25 - 8/11/25 Complete" at bounding box center [409, 230] width 476 height 10
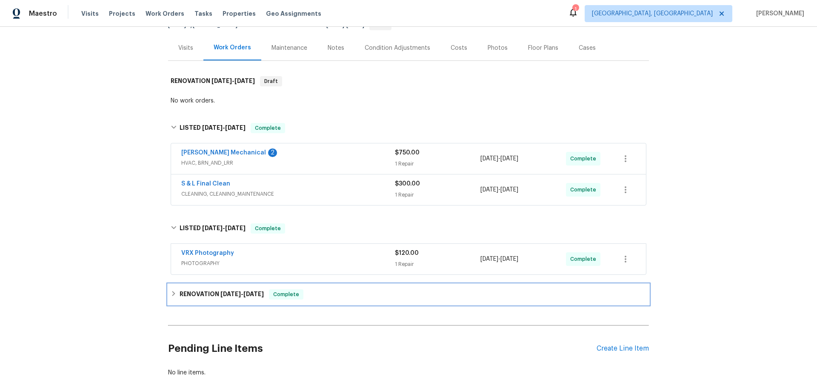
click at [195, 297] on h6 "RENOVATION 7/30/25 - 8/6/25" at bounding box center [222, 294] width 84 height 10
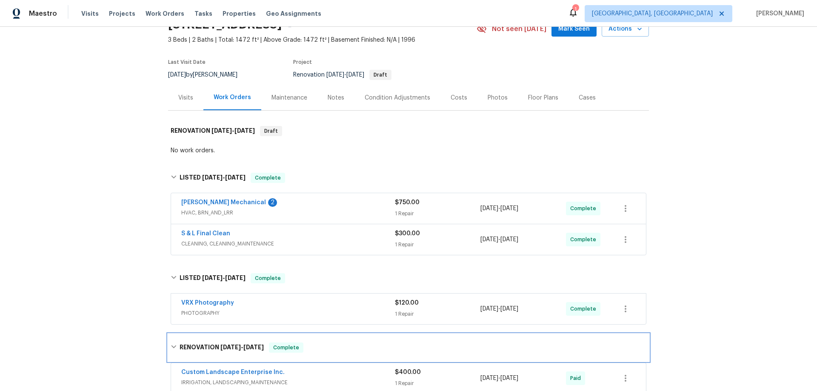
scroll to position [0, 0]
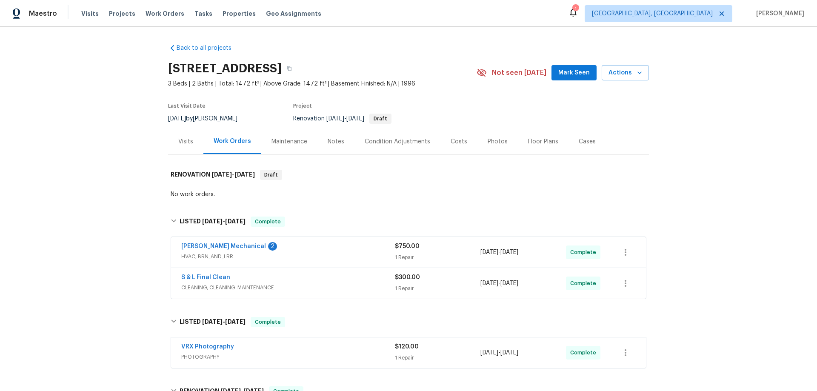
click at [110, 159] on div "Back to all projects 13058 Princeton Dr, Victorville, CA 92392 3 Beds | 2 Baths…" at bounding box center [408, 209] width 817 height 364
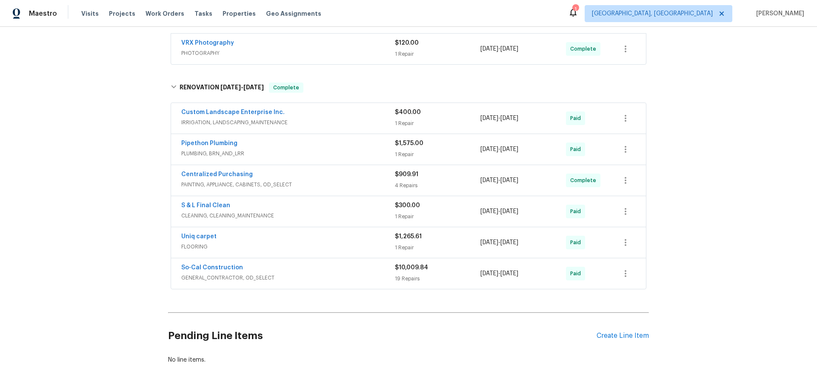
scroll to position [72, 0]
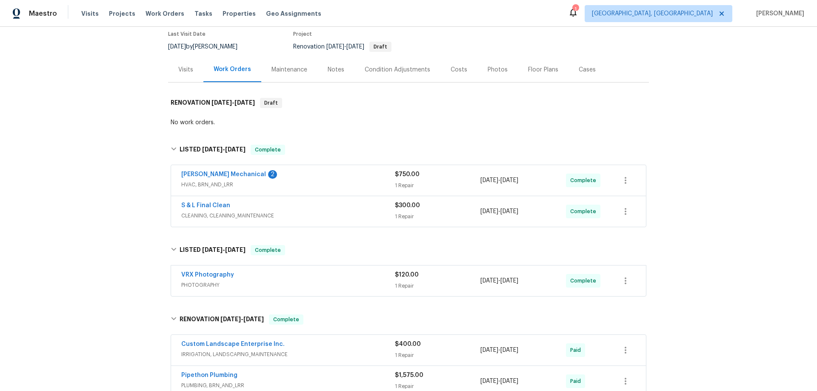
click at [73, 188] on div "Back to all projects 13058 Princeton Dr, Victorville, CA 92392 3 Beds | 2 Baths…" at bounding box center [408, 209] width 817 height 364
click at [115, 222] on div "Back to all projects 13058 Princeton Dr, Victorville, CA 92392 3 Beds | 2 Baths…" at bounding box center [408, 209] width 817 height 364
click at [106, 148] on div "Back to all projects 13058 Princeton Dr, Victorville, CA 92392 3 Beds | 2 Baths…" at bounding box center [408, 209] width 817 height 364
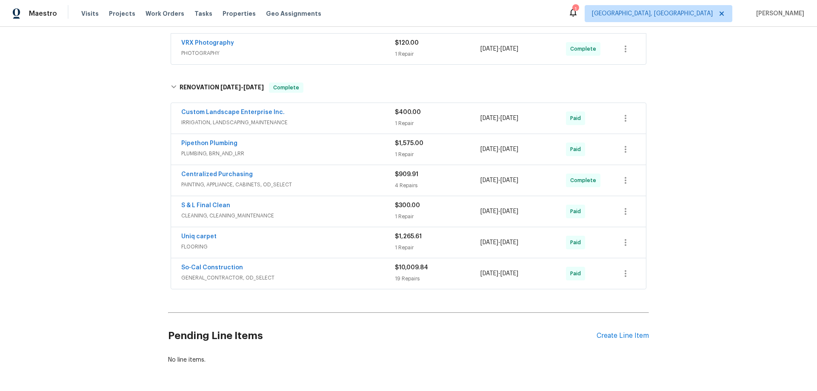
click at [100, 155] on div "Back to all projects 13058 Princeton Dr, Victorville, CA 92392 3 Beds | 2 Baths…" at bounding box center [408, 209] width 817 height 364
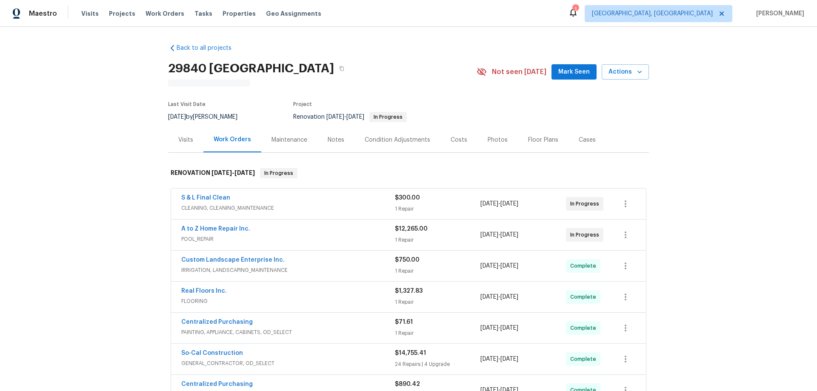
click at [141, 200] on div "Back to all projects 29840 Avenida De Real, Menifee, CA 92586 N/A Not seen toda…" at bounding box center [408, 209] width 817 height 364
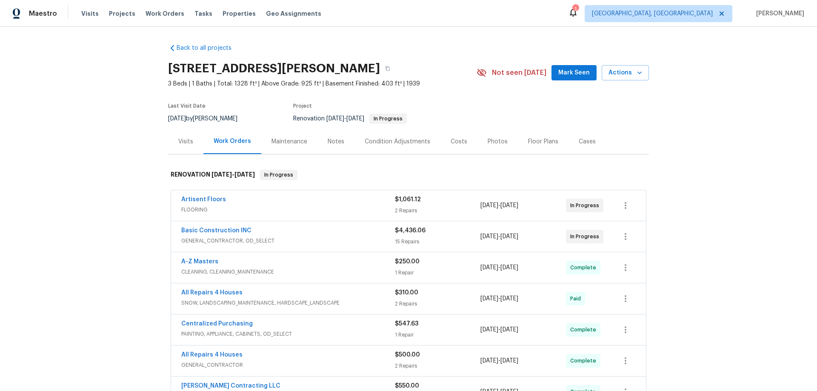
click at [91, 139] on div "Back to all projects 5040 Parker Ave, Saint Louis, MO 63139 3 Beds | 1 Baths | …" at bounding box center [408, 209] width 817 height 364
click at [102, 152] on div "Back to all projects 5040 Parker Ave, Saint Louis, MO 63139 3 Beds | 1 Baths | …" at bounding box center [408, 209] width 817 height 364
click at [97, 143] on div "Back to all projects 5040 Parker Ave, Saint Louis, MO 63139 3 Beds | 1 Baths | …" at bounding box center [408, 209] width 817 height 364
click at [90, 189] on div "Back to all projects 5040 Parker Ave, Saint Louis, MO 63139 3 Beds | 1 Baths | …" at bounding box center [408, 209] width 817 height 364
click at [99, 182] on div "Back to all projects 5040 Parker Ave, Saint Louis, MO 63139 3 Beds | 1 Baths | …" at bounding box center [408, 209] width 817 height 364
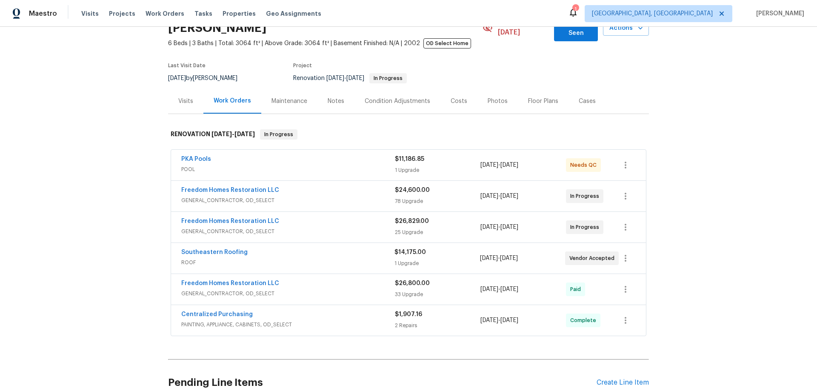
scroll to position [125, 0]
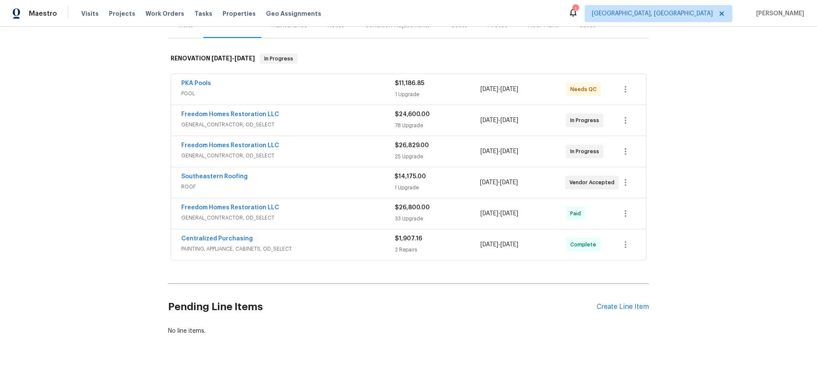
click at [111, 123] on div "Back to all projects [STREET_ADDRESS][PERSON_NAME] 6 Beds | 3 Baths | Total: 30…" at bounding box center [408, 209] width 817 height 364
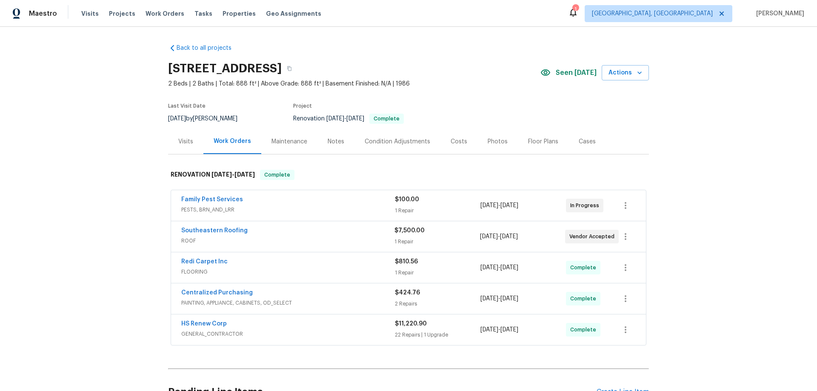
click at [117, 190] on div "Back to all projects 12507 Glendale Ct, Hudson, FL 34669 2 Beds | 2 Baths | Tot…" at bounding box center [408, 209] width 817 height 364
click at [123, 117] on div "Back to all projects 12507 Glendale Ct, Hudson, FL 34669 2 Beds | 2 Baths | Tot…" at bounding box center [408, 209] width 817 height 364
click at [116, 154] on div "Back to all projects 12507 Glendale Ct, Hudson, FL 34669 2 Beds | 2 Baths | Tot…" at bounding box center [408, 209] width 817 height 364
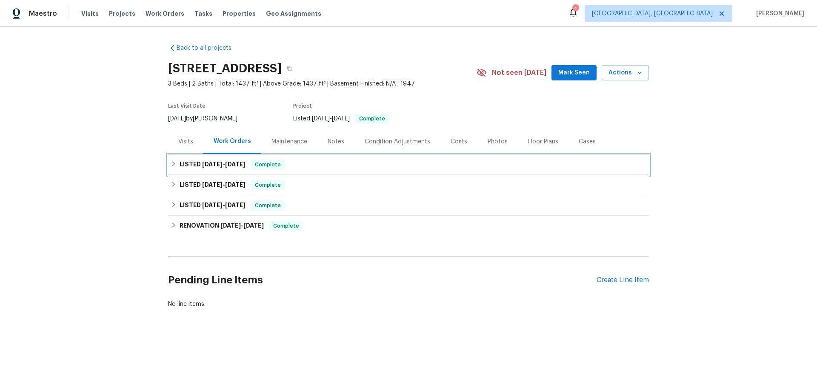
drag, startPoint x: 181, startPoint y: 165, endPoint x: 192, endPoint y: 190, distance: 27.4
click at [184, 166] on h6 "LISTED 8/26/25 - 8/29/25" at bounding box center [213, 165] width 66 height 10
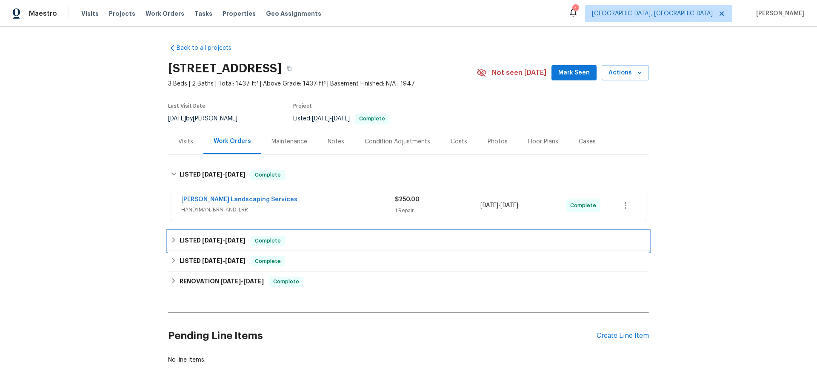
drag, startPoint x: 201, startPoint y: 244, endPoint x: 211, endPoint y: 243, distance: 9.8
click at [200, 244] on h6 "LISTED 8/15/25 - 8/17/25" at bounding box center [213, 241] width 66 height 10
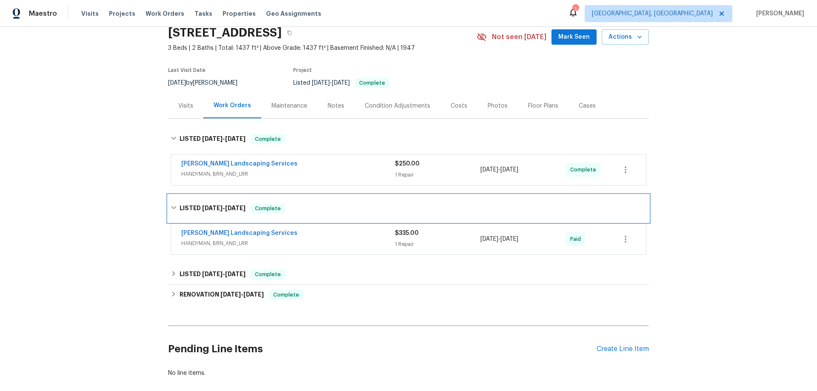
scroll to position [86, 0]
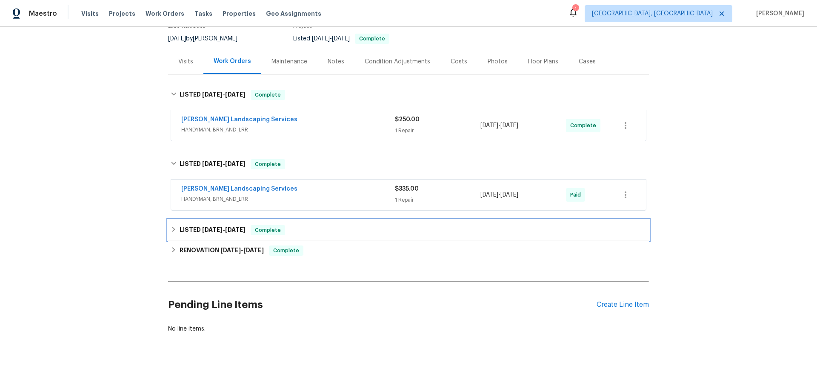
click at [202, 227] on span "7/14/25" at bounding box center [212, 230] width 20 height 6
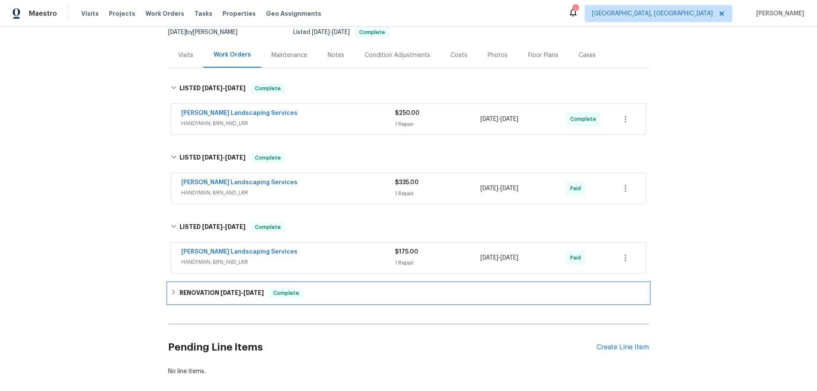
click at [205, 285] on div "RENOVATION 6/11/25 - 6/16/25 Complete" at bounding box center [408, 293] width 481 height 20
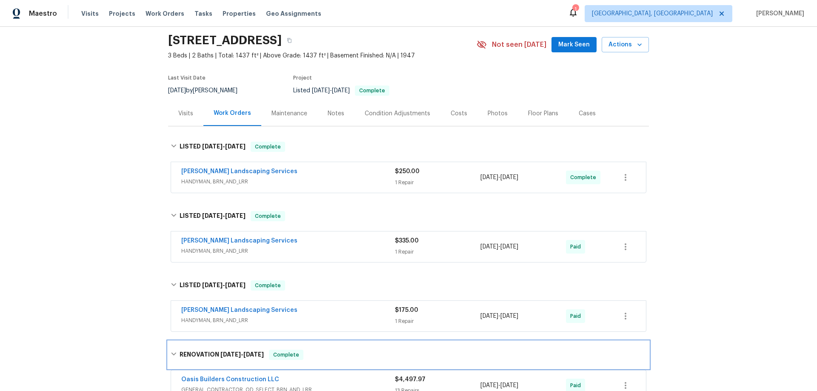
scroll to position [0, 0]
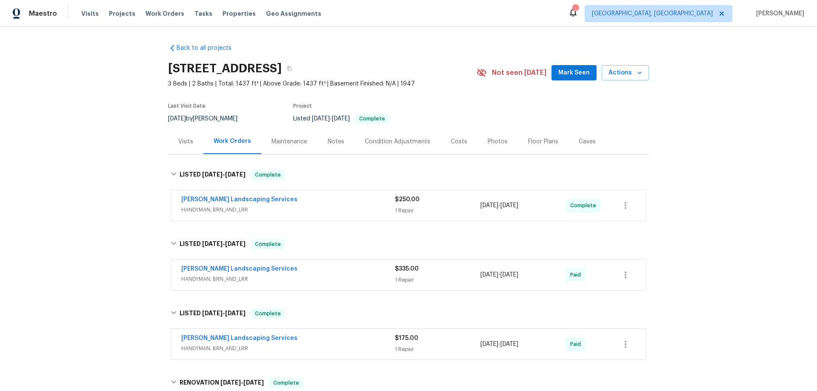
click at [122, 176] on div "Back to all projects 2711 Monterey Ave SE, Albuquerque, NM 87106 3 Beds | 2 Bat…" at bounding box center [408, 209] width 817 height 364
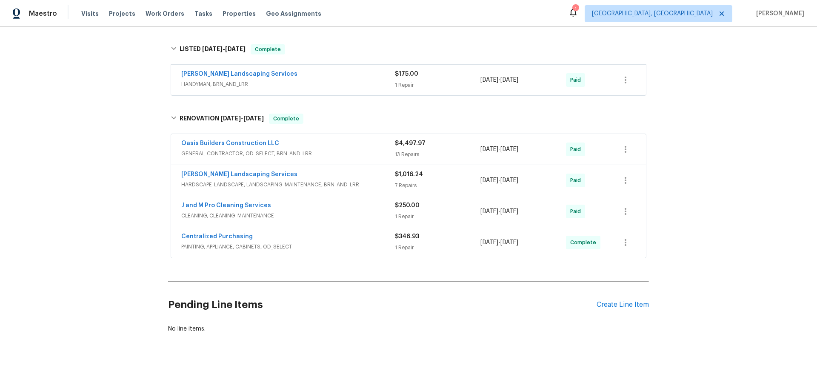
click at [96, 138] on div "Back to all projects 2711 Monterey Ave SE, Albuquerque, NM 87106 3 Beds | 2 Bat…" at bounding box center [408, 209] width 817 height 364
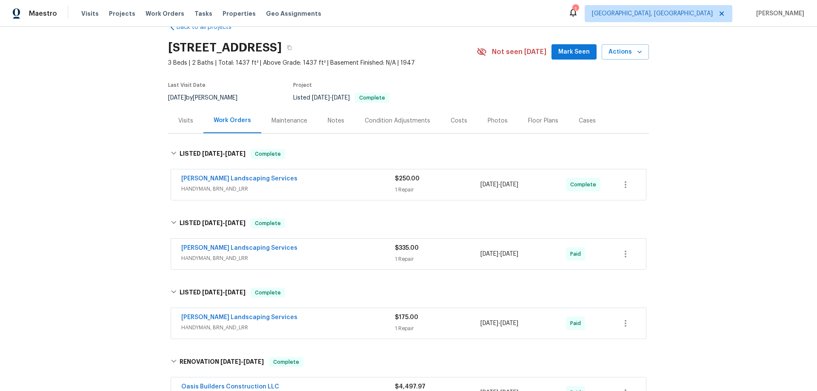
scroll to position [20, 0]
click at [185, 123] on div "Visits" at bounding box center [185, 121] width 15 height 9
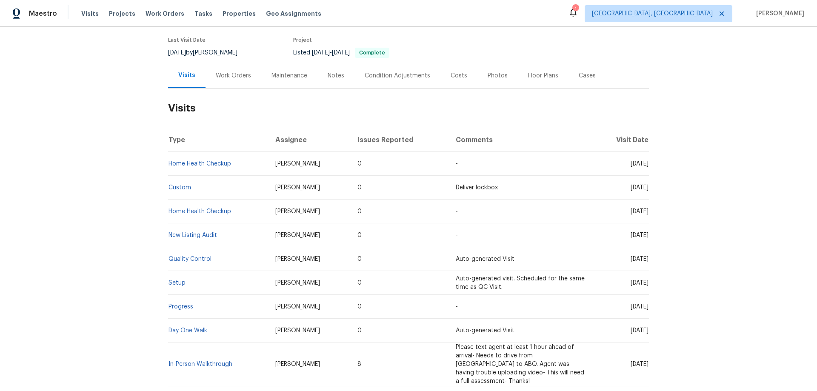
scroll to position [117, 0]
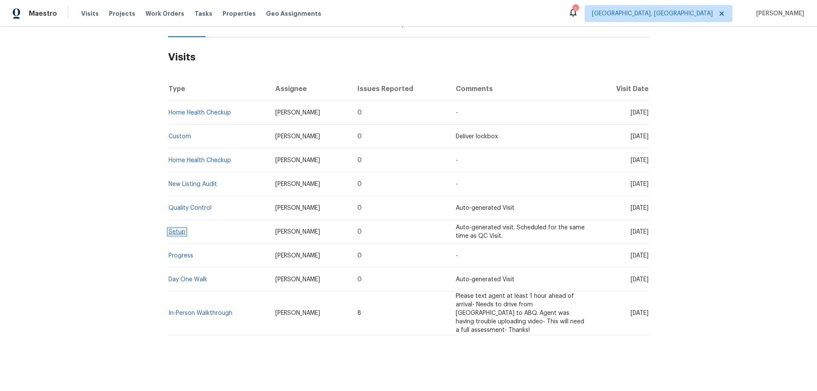
drag, startPoint x: 174, startPoint y: 236, endPoint x: 170, endPoint y: 233, distance: 4.5
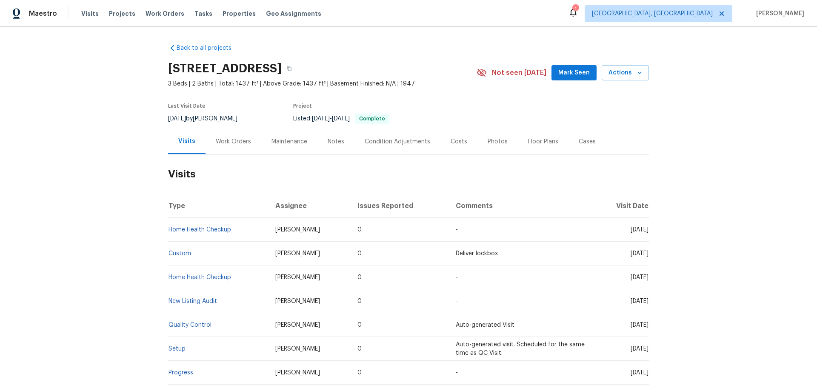
click at [226, 133] on div "Work Orders" at bounding box center [234, 141] width 56 height 25
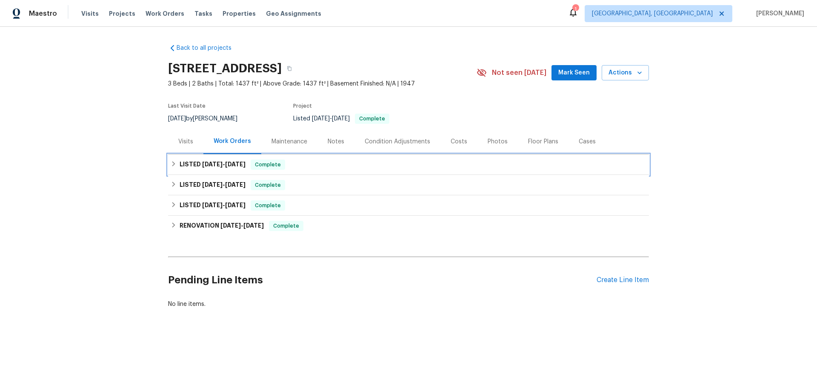
drag, startPoint x: 190, startPoint y: 166, endPoint x: 194, endPoint y: 229, distance: 63.6
click at [191, 166] on h6 "LISTED 8/26/25 - 8/29/25" at bounding box center [213, 165] width 66 height 10
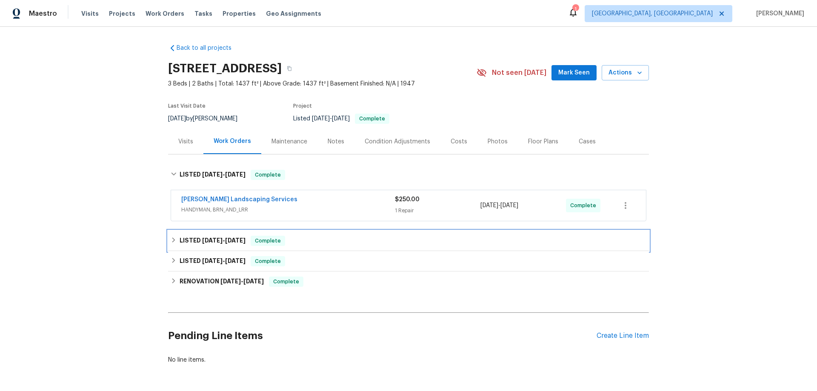
click at [196, 247] on div "LISTED 8/15/25 - 8/17/25 Complete" at bounding box center [408, 241] width 481 height 20
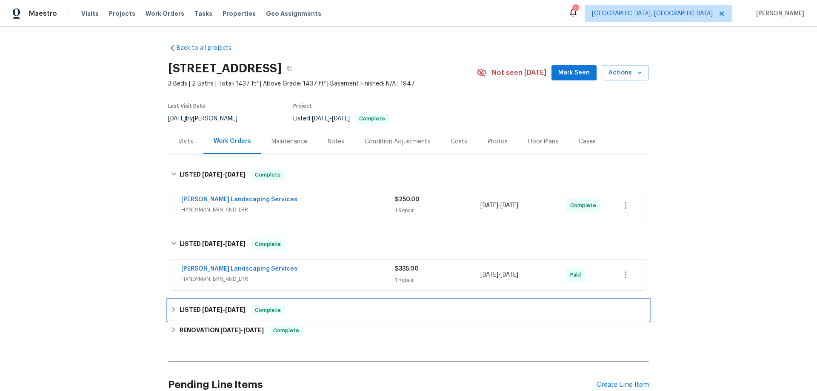
drag, startPoint x: 186, startPoint y: 309, endPoint x: 190, endPoint y: 329, distance: 20.7
click at [187, 309] on h6 "LISTED 7/14/25 - 7/21/25" at bounding box center [213, 310] width 66 height 10
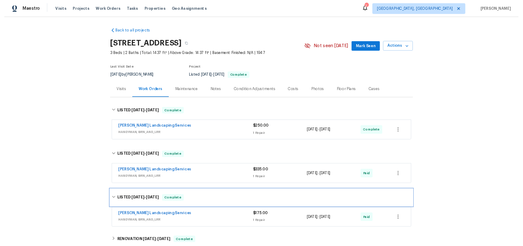
scroll to position [128, 0]
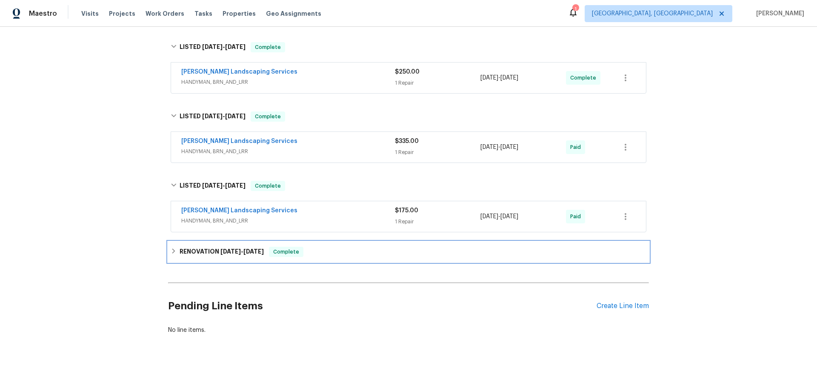
click at [191, 246] on div "RENOVATION 6/11/25 - 6/16/25 Complete" at bounding box center [408, 252] width 481 height 20
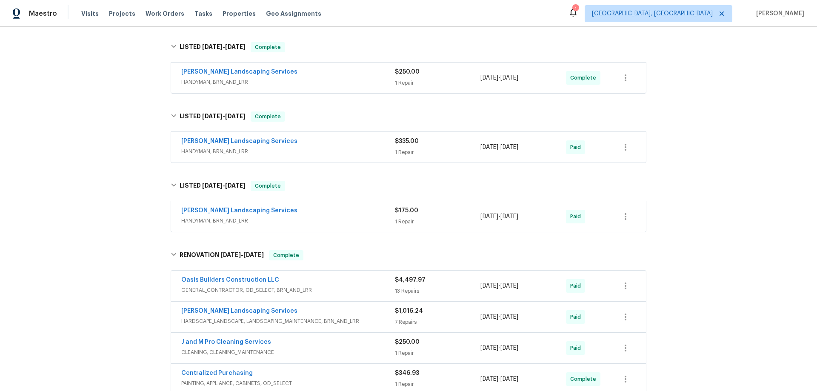
click at [102, 183] on div "Back to all projects 2711 Monterey Ave SE, Albuquerque, NM 87106 3 Beds | 2 Bat…" at bounding box center [408, 209] width 817 height 364
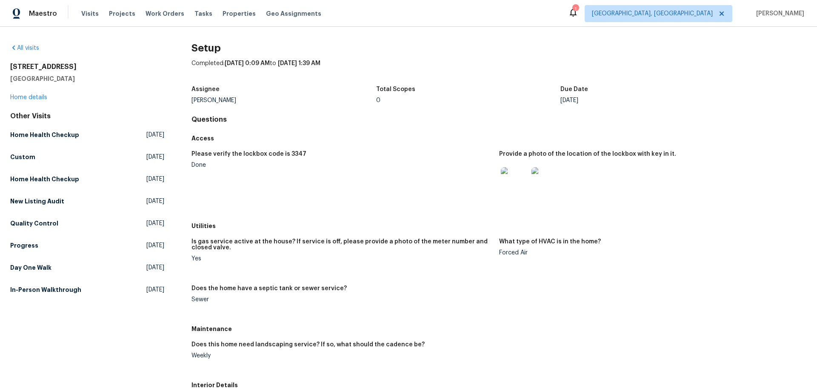
click at [372, 281] on div "Is gas service active at the house? If service is off, please provide a photo o…" at bounding box center [498, 278] width 615 height 88
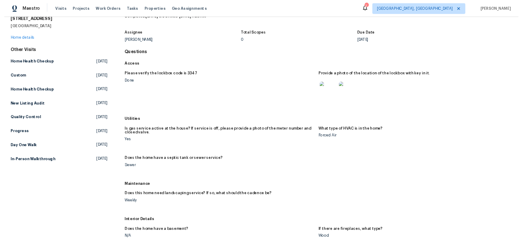
scroll to position [85, 0]
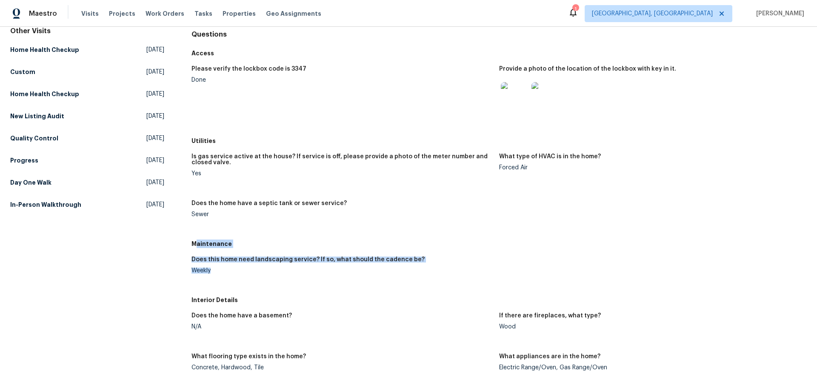
drag, startPoint x: 193, startPoint y: 241, endPoint x: 232, endPoint y: 273, distance: 50.2
click at [232, 273] on div "Maintenance Does this home need landscaping service? If so, what should the cad…" at bounding box center [498, 264] width 615 height 56
drag, startPoint x: 234, startPoint y: 279, endPoint x: 206, endPoint y: 260, distance: 34.3
click at [234, 277] on figure "Does this home need landscaping service? If so, what should the cadence be? Wee…" at bounding box center [345, 272] width 308 height 31
click at [191, 244] on h5 "Maintenance" at bounding box center [498, 244] width 615 height 9
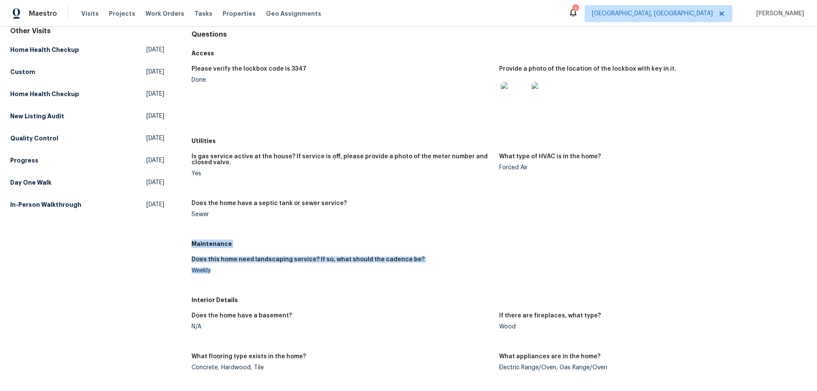
drag, startPoint x: 191, startPoint y: 242, endPoint x: 228, endPoint y: 277, distance: 50.9
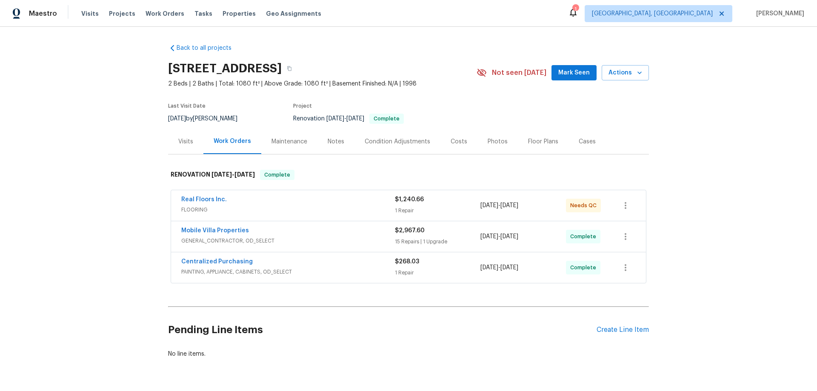
click at [135, 203] on div "Back to all projects [STREET_ADDRESS] 2 Beds | 2 Baths | Total: 1080 ft² | Abov…" at bounding box center [408, 209] width 817 height 364
click at [82, 219] on div "Back to all projects [STREET_ADDRESS] 2 Beds | 2 Baths | Total: 1080 ft² | Abov…" at bounding box center [408, 209] width 817 height 364
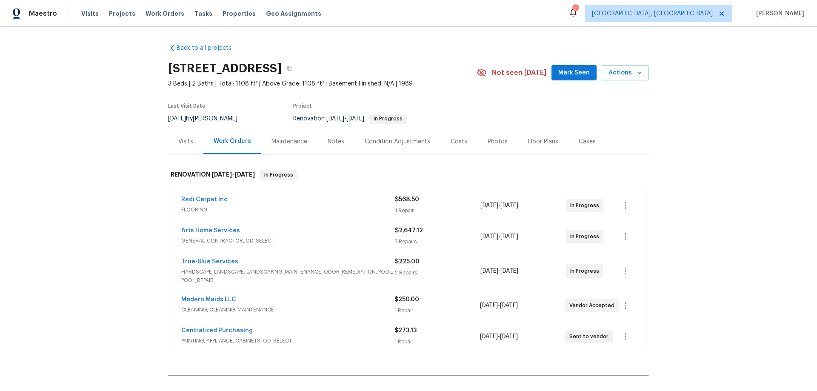
click at [87, 207] on div "Back to all projects [STREET_ADDRESS] 3 Beds | 2 Baths | Total: 1108 ft² | Abov…" at bounding box center [408, 209] width 817 height 364
